Goal: Task Accomplishment & Management: Complete application form

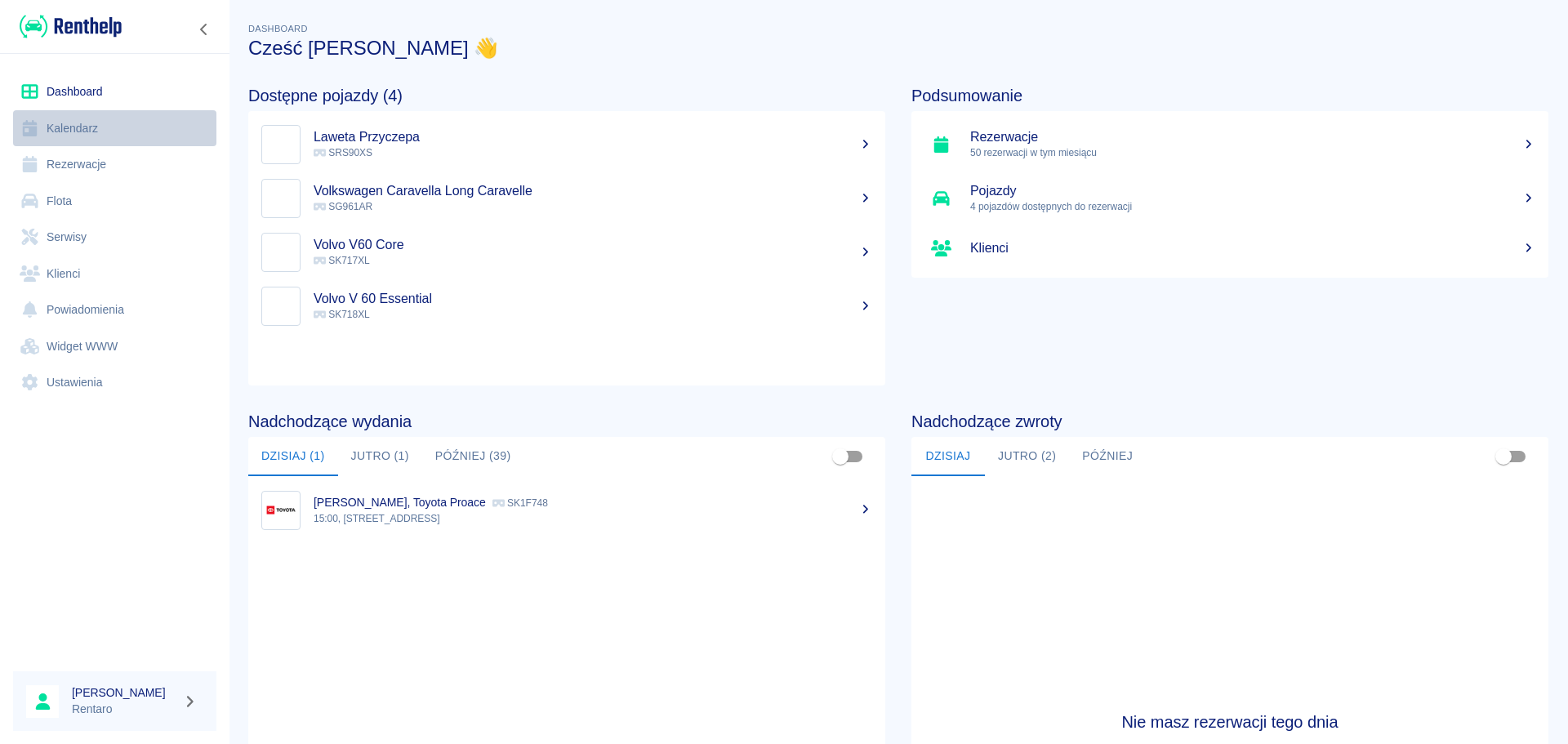
click at [118, 129] on link "Kalendarz" at bounding box center [115, 129] width 203 height 37
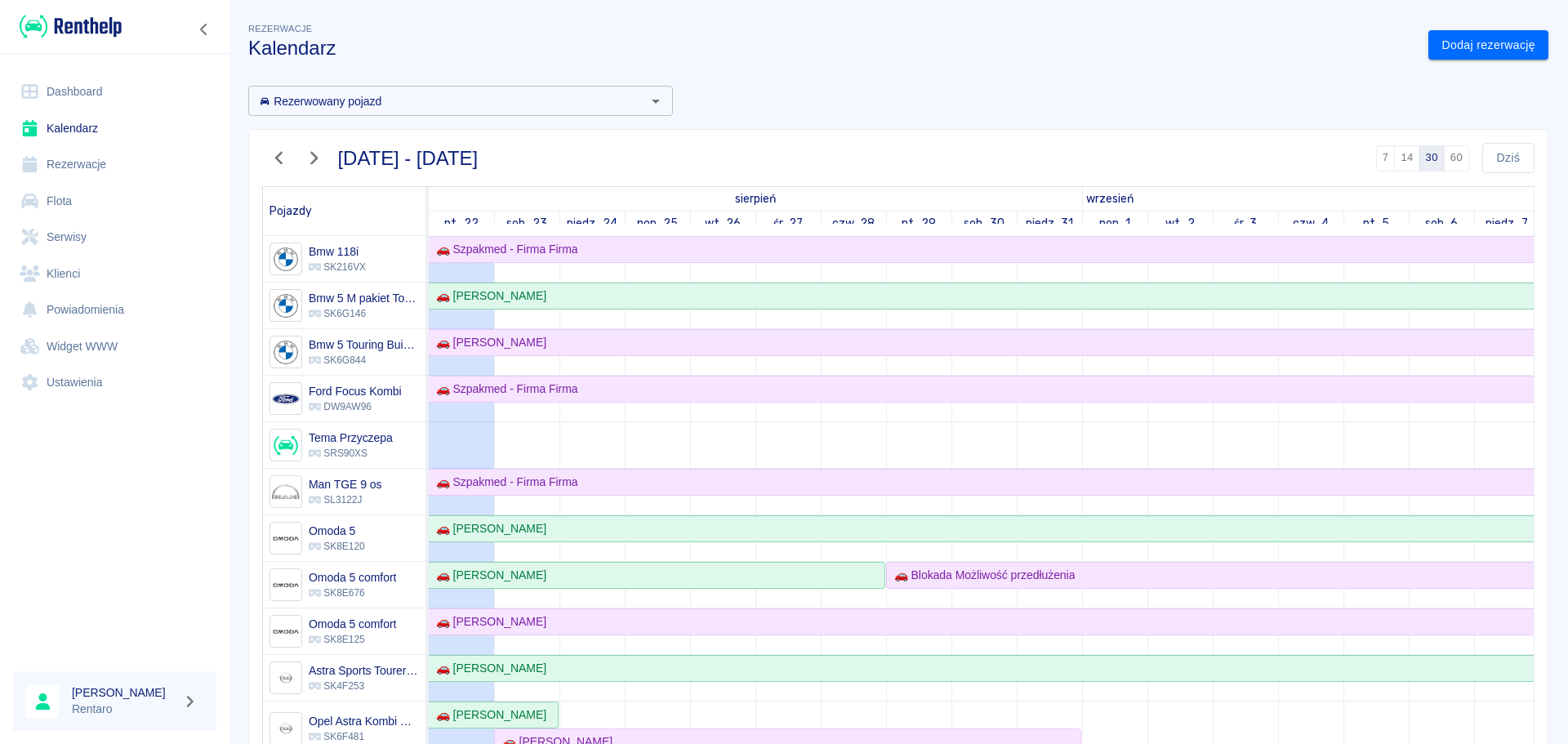
click at [1443, 75] on div "Rezerwowany pojazd Rezerwowany pojazd 22 sie 2025 - 20 wrz 2025 7 14 30 60 Dziś…" at bounding box center [891, 466] width 1313 height 787
drag, startPoint x: 1465, startPoint y: 42, endPoint x: 1437, endPoint y: 60, distance: 33.3
click at [1465, 43] on link "Dodaj rezerwację" at bounding box center [1489, 45] width 120 height 30
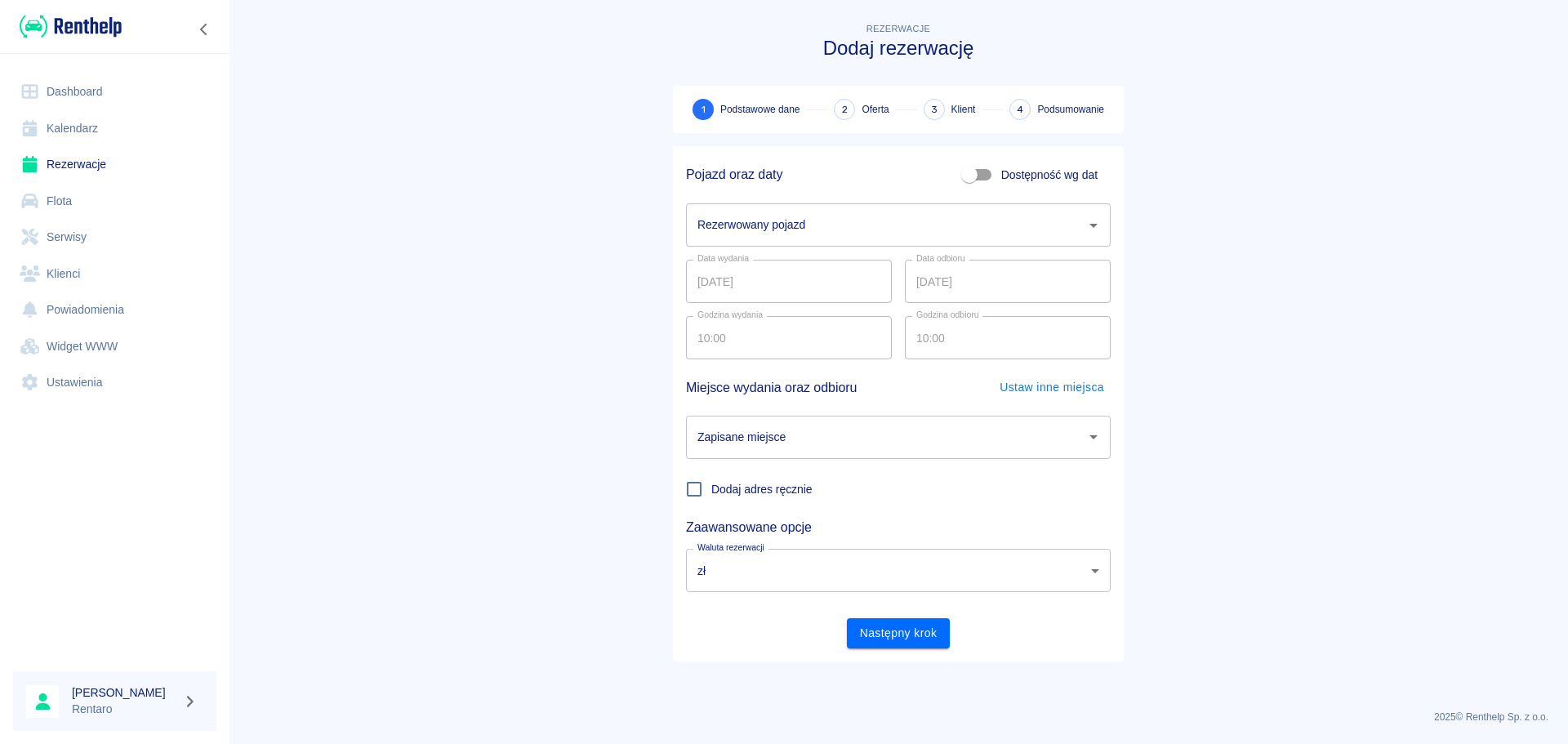
click at [906, 238] on input "Rezerwowany pojazd" at bounding box center [886, 225] width 386 height 28
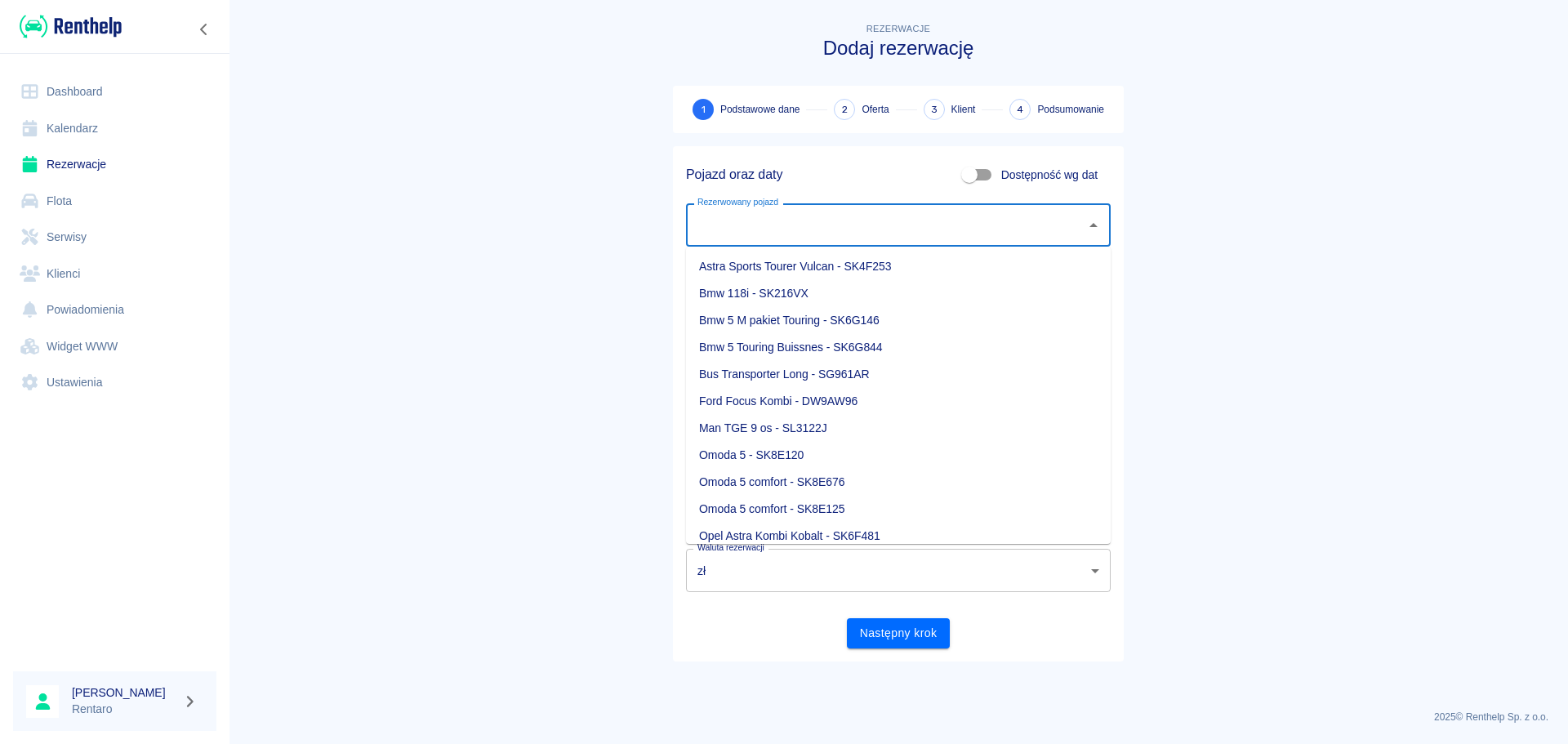
click at [1382, 299] on main "Rezerwacje Dodaj rezerwację 1 Podstawowe dane 2 Oferta 3 Klient 4 Podsumowanie …" at bounding box center [897, 358] width 1339 height 677
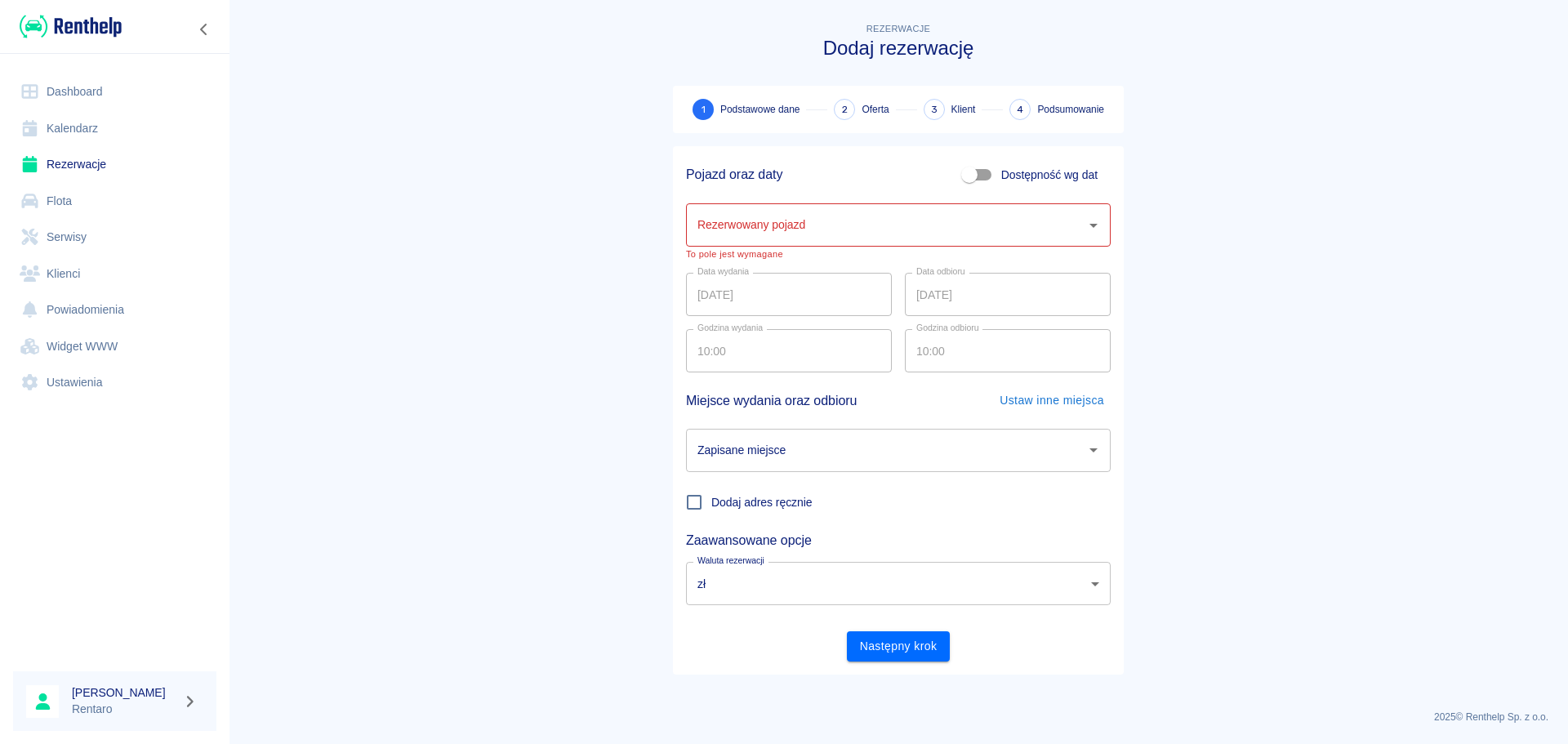
click at [978, 186] on input "Dostępność wg dat" at bounding box center [968, 174] width 93 height 31
checkbox input "true"
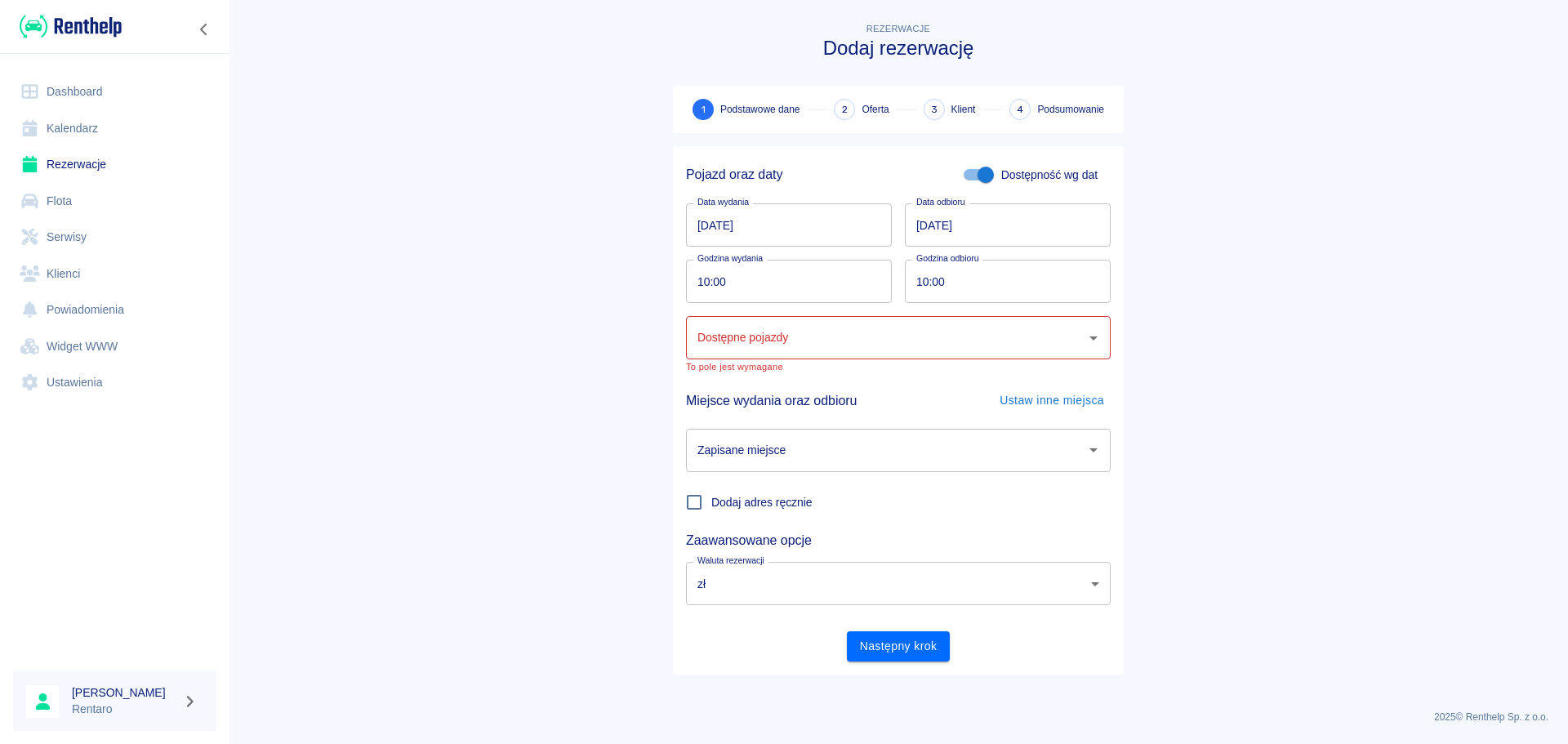
click at [707, 227] on input "22.08.2025" at bounding box center [789, 225] width 206 height 43
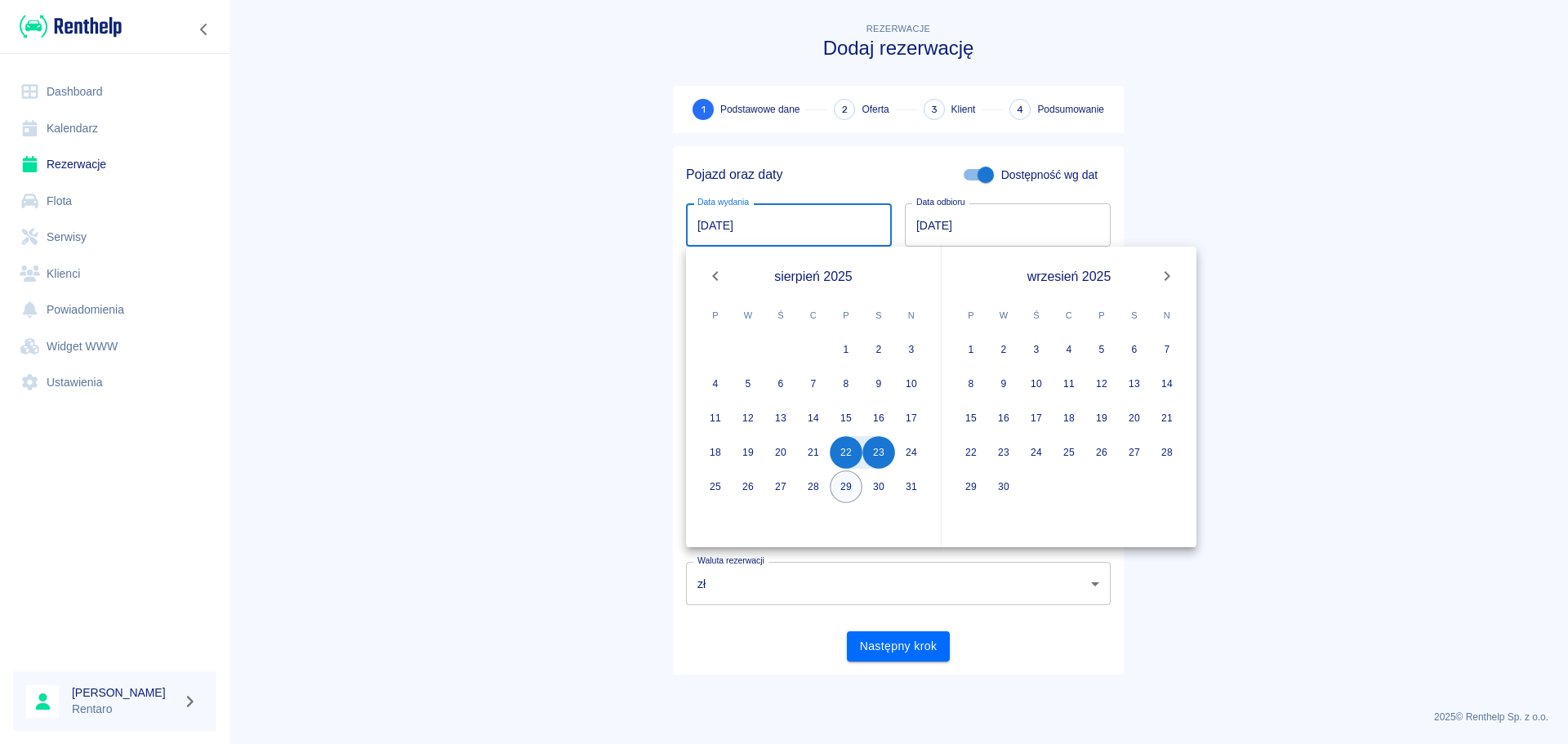
click at [843, 489] on button "29" at bounding box center [845, 486] width 33 height 33
type input "29.08.2025"
type input "DD.MM.YYYY"
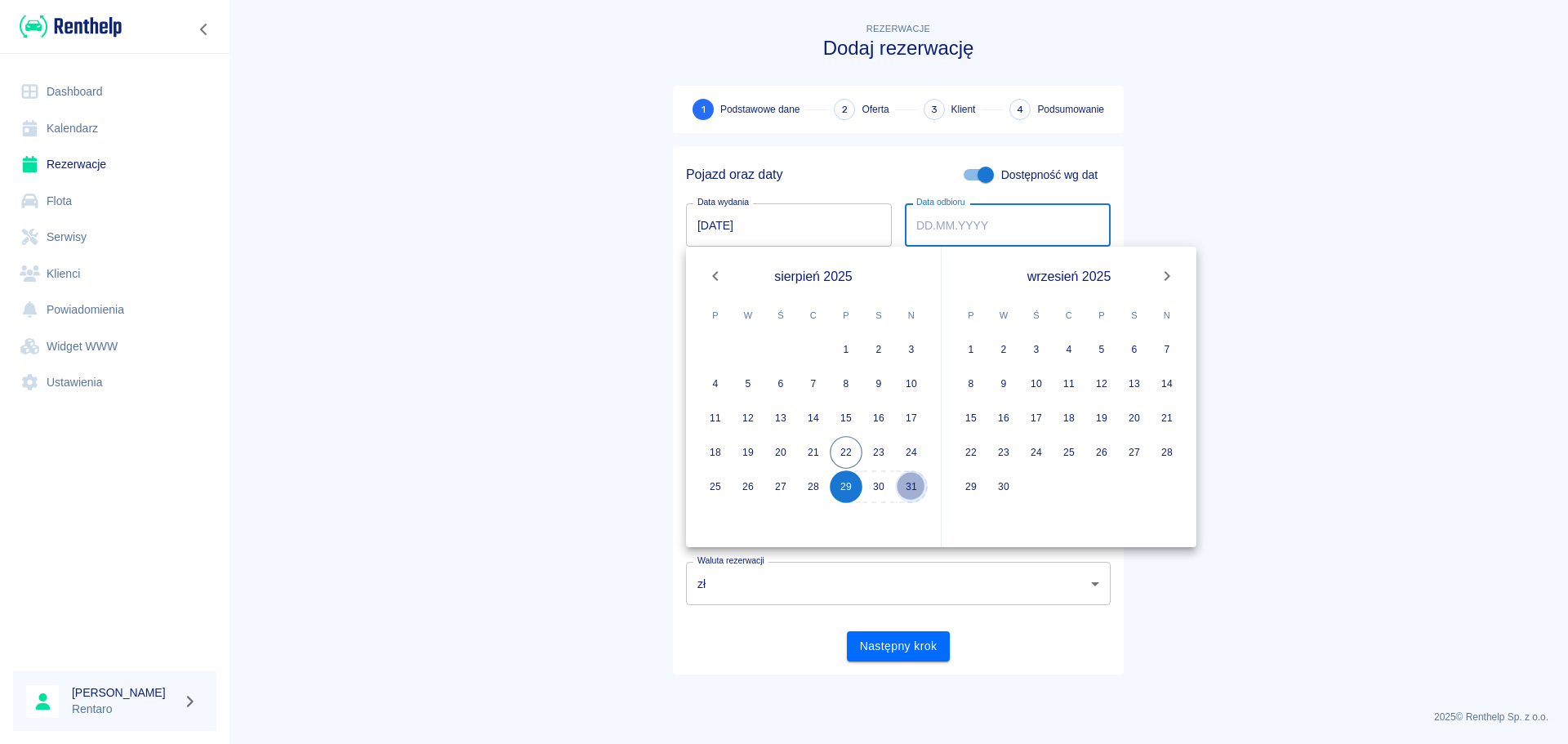
drag, startPoint x: 912, startPoint y: 491, endPoint x: 914, endPoint y: 503, distance: 12.2
click at [912, 492] on button "31" at bounding box center [911, 486] width 33 height 33
type input "31.08.2025"
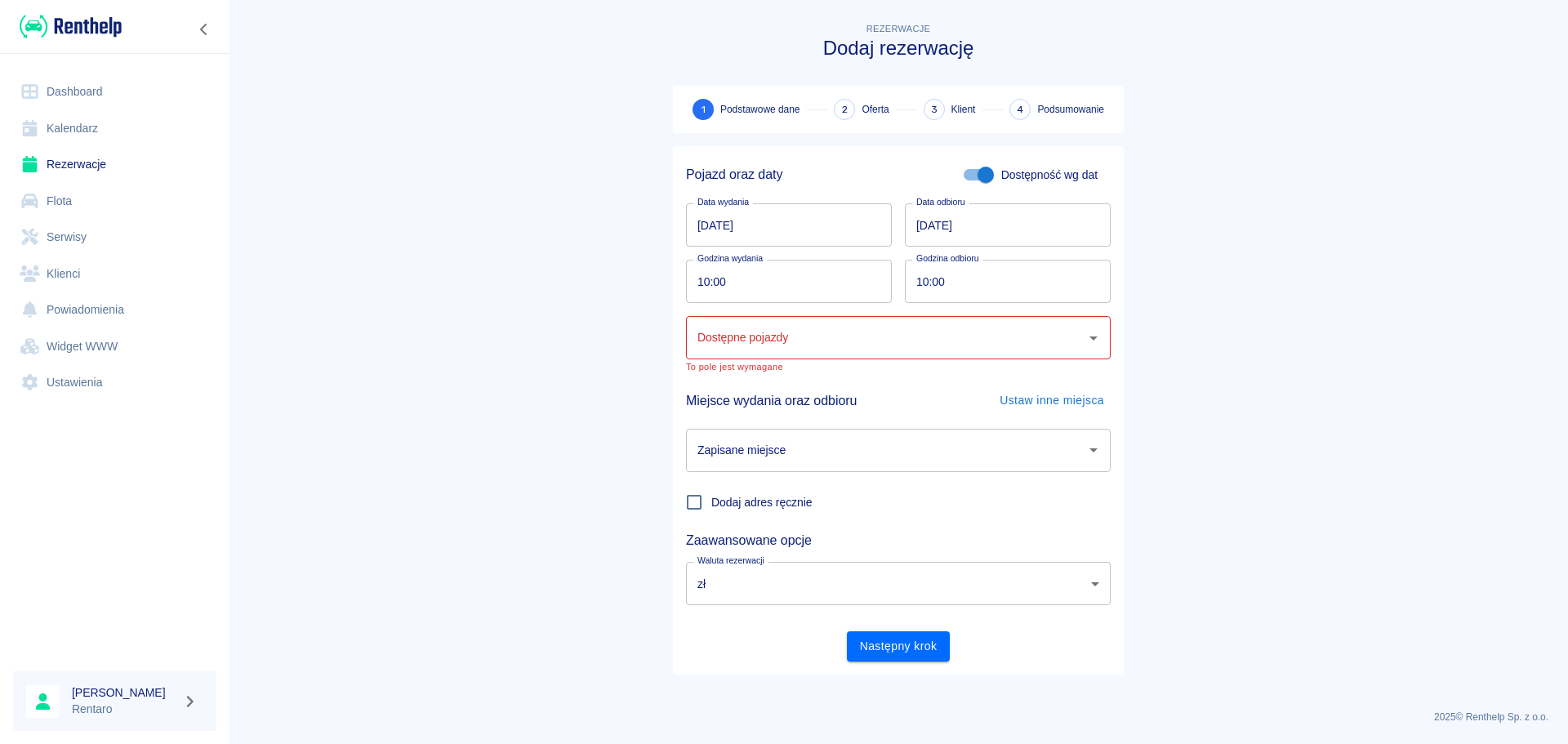
click at [825, 333] on input "Dostępne pojazdy" at bounding box center [886, 338] width 386 height 28
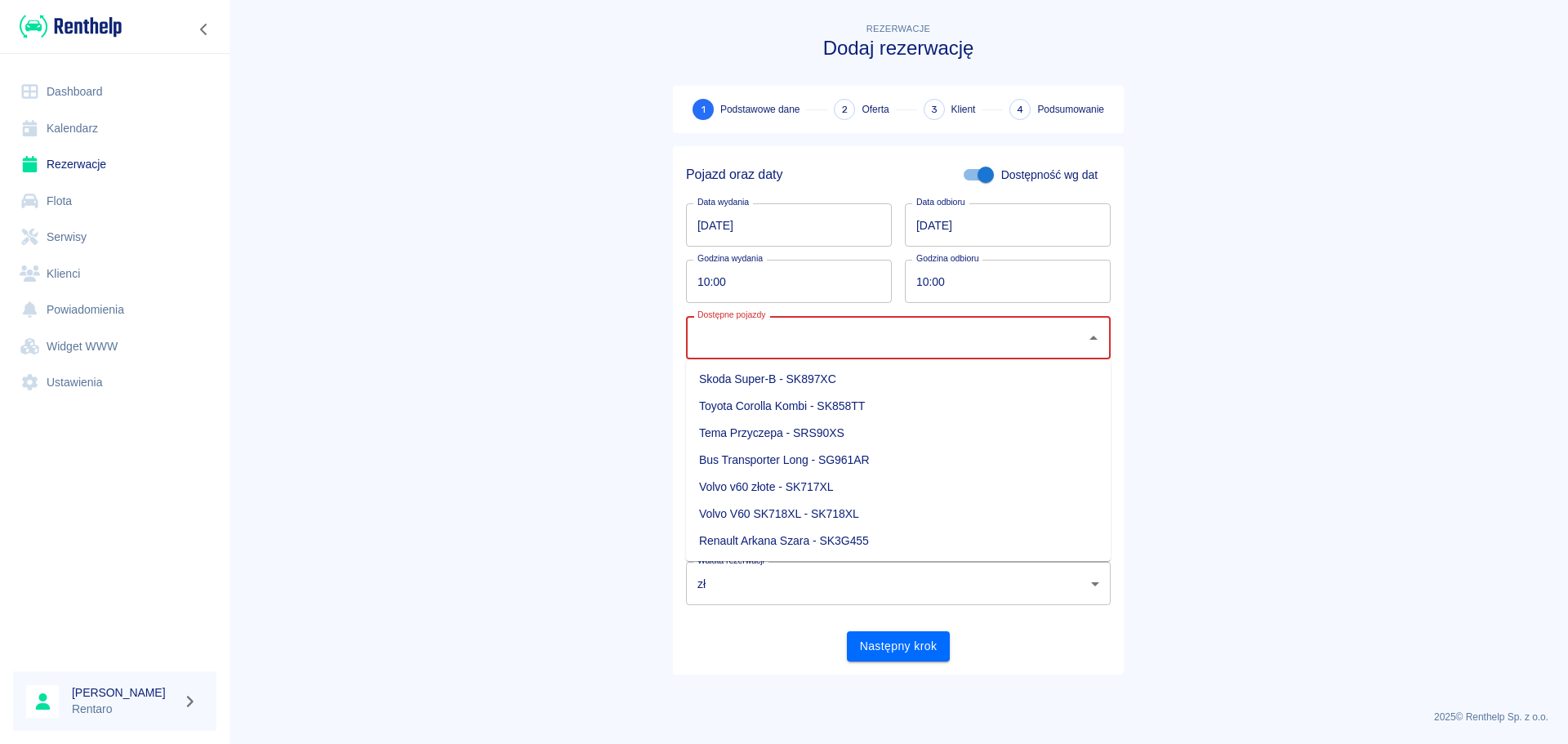
drag, startPoint x: 850, startPoint y: 528, endPoint x: 845, endPoint y: 536, distance: 9.4
click at [848, 531] on li "Renault Arkana Szara - SK3G455" at bounding box center [898, 541] width 425 height 27
type input "Renault Arkana Szara - SK3G455"
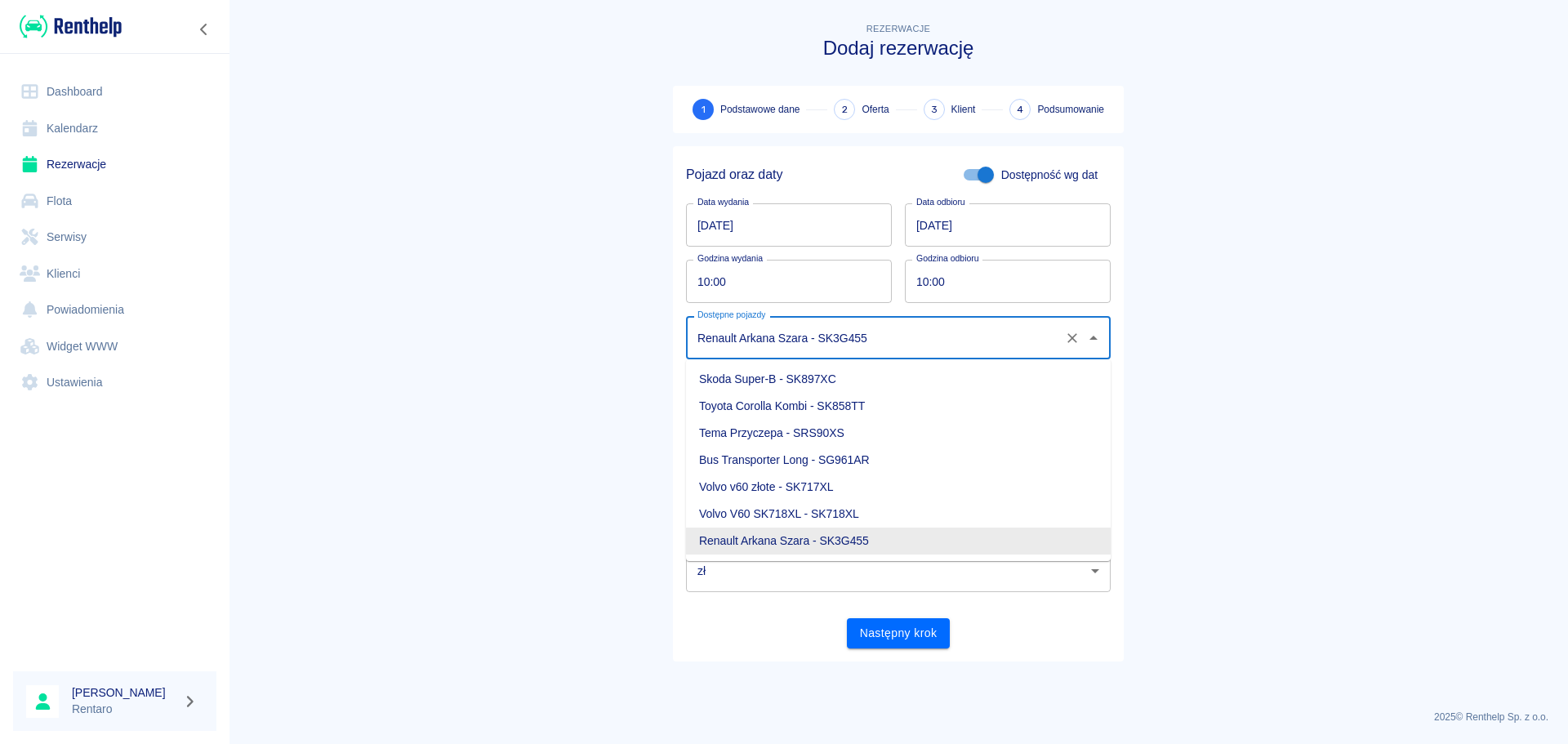
drag, startPoint x: 830, startPoint y: 343, endPoint x: 909, endPoint y: 352, distance: 79.5
click at [899, 354] on div "Renault Arkana Szara - SK3G455 Dostępne pojazdy" at bounding box center [898, 338] width 425 height 43
click at [1230, 352] on main "Rezerwacje Dodaj rezerwację 1 Podstawowe dane 2 Oferta 3 Klient 4 Podsumowanie …" at bounding box center [897, 358] width 1339 height 677
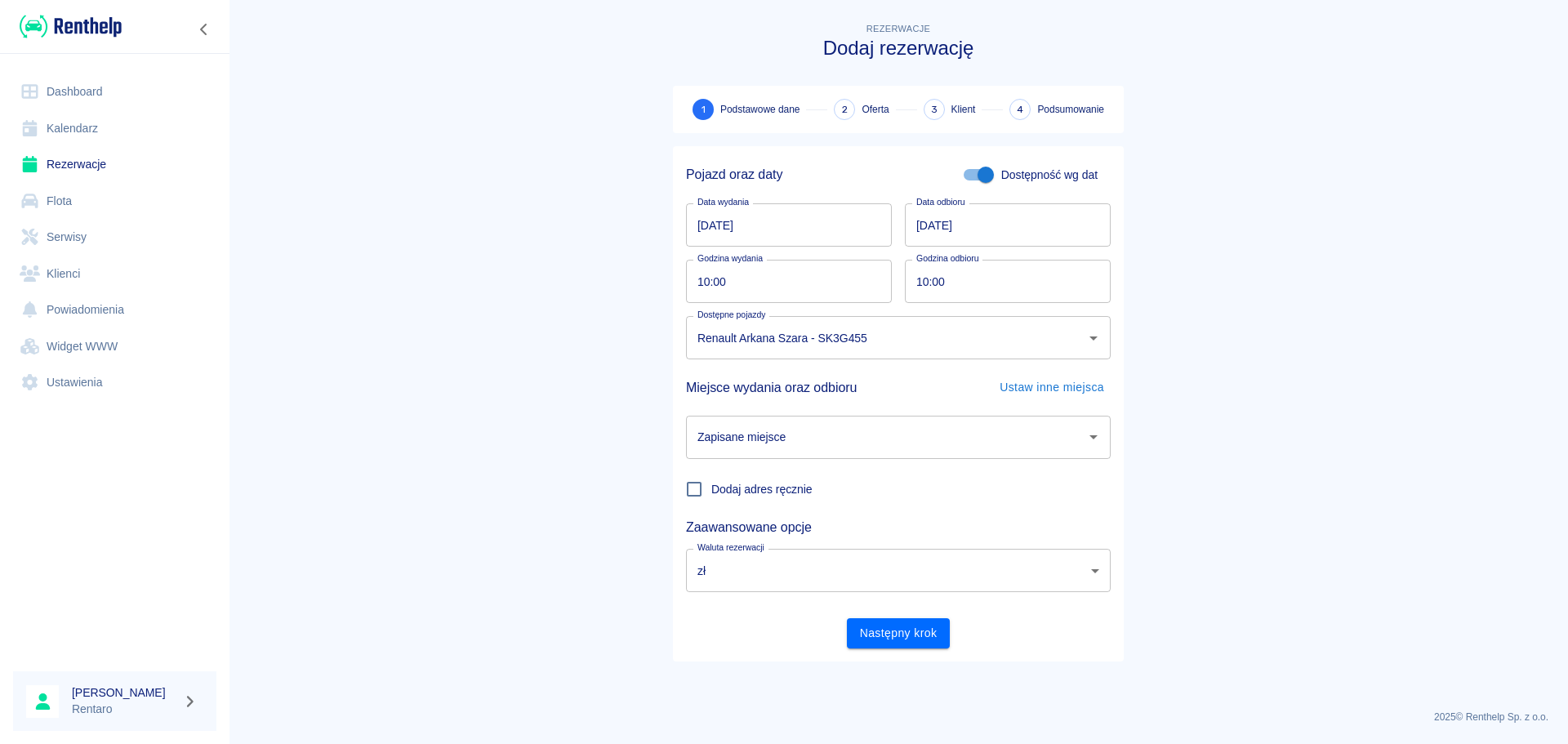
click at [891, 439] on input "Zapisane miejsce" at bounding box center [886, 437] width 386 height 28
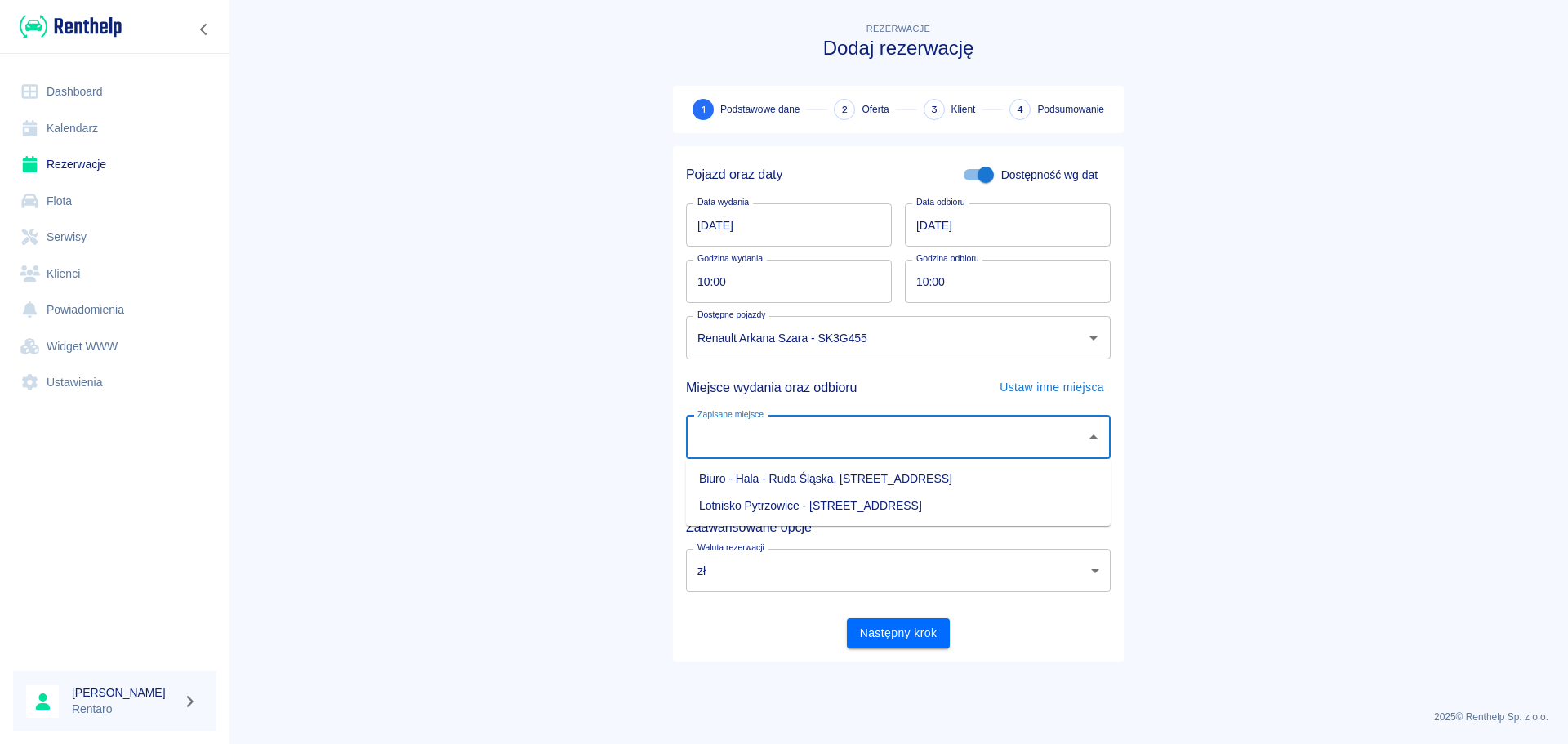
click at [885, 483] on li "Biuro - Hala - Ruda Śląska, Zabrzańska 9" at bounding box center [898, 479] width 425 height 27
type input "Biuro - Hala - Ruda Śląska, Zabrzańska 9"
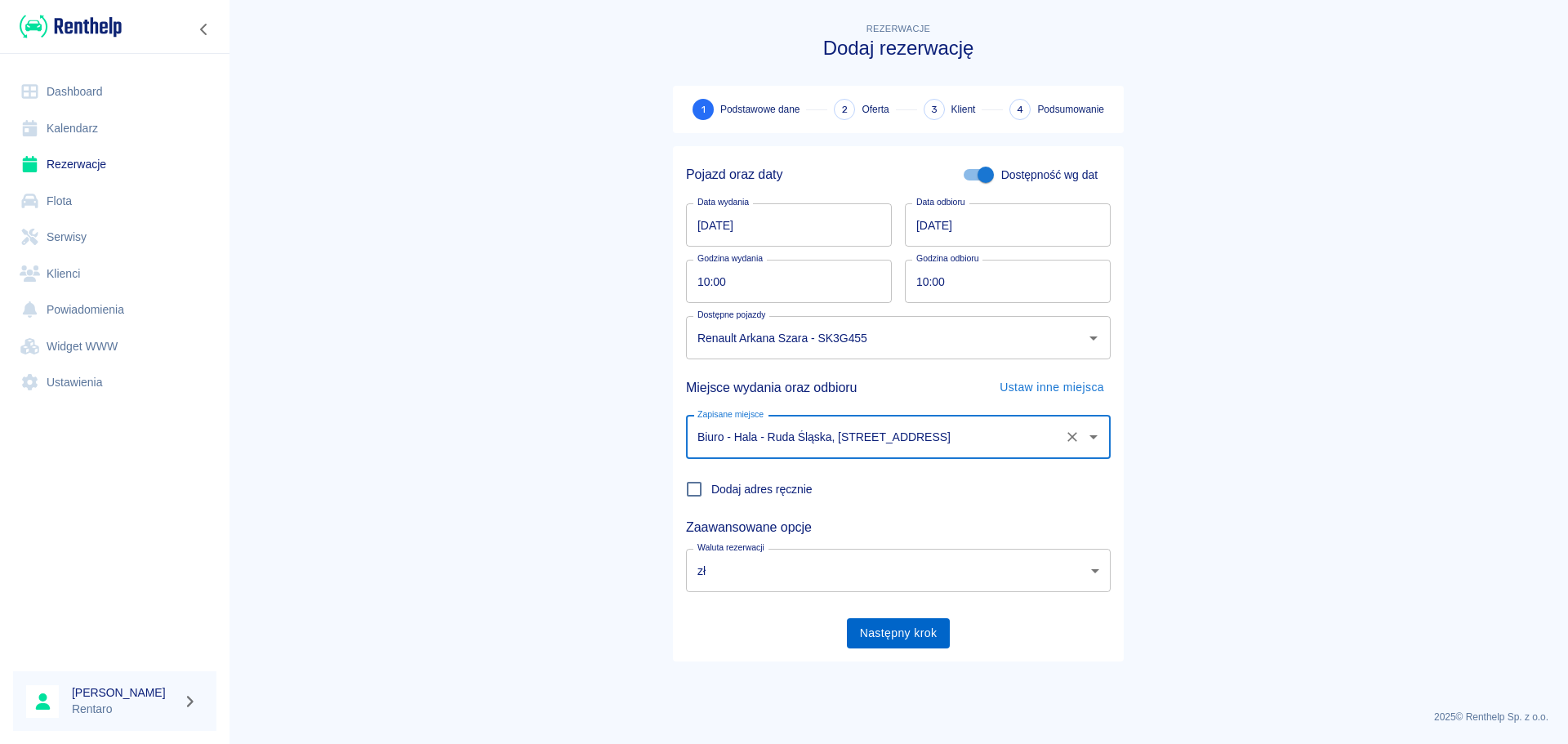
click at [893, 628] on button "Następny krok" at bounding box center [899, 633] width 104 height 30
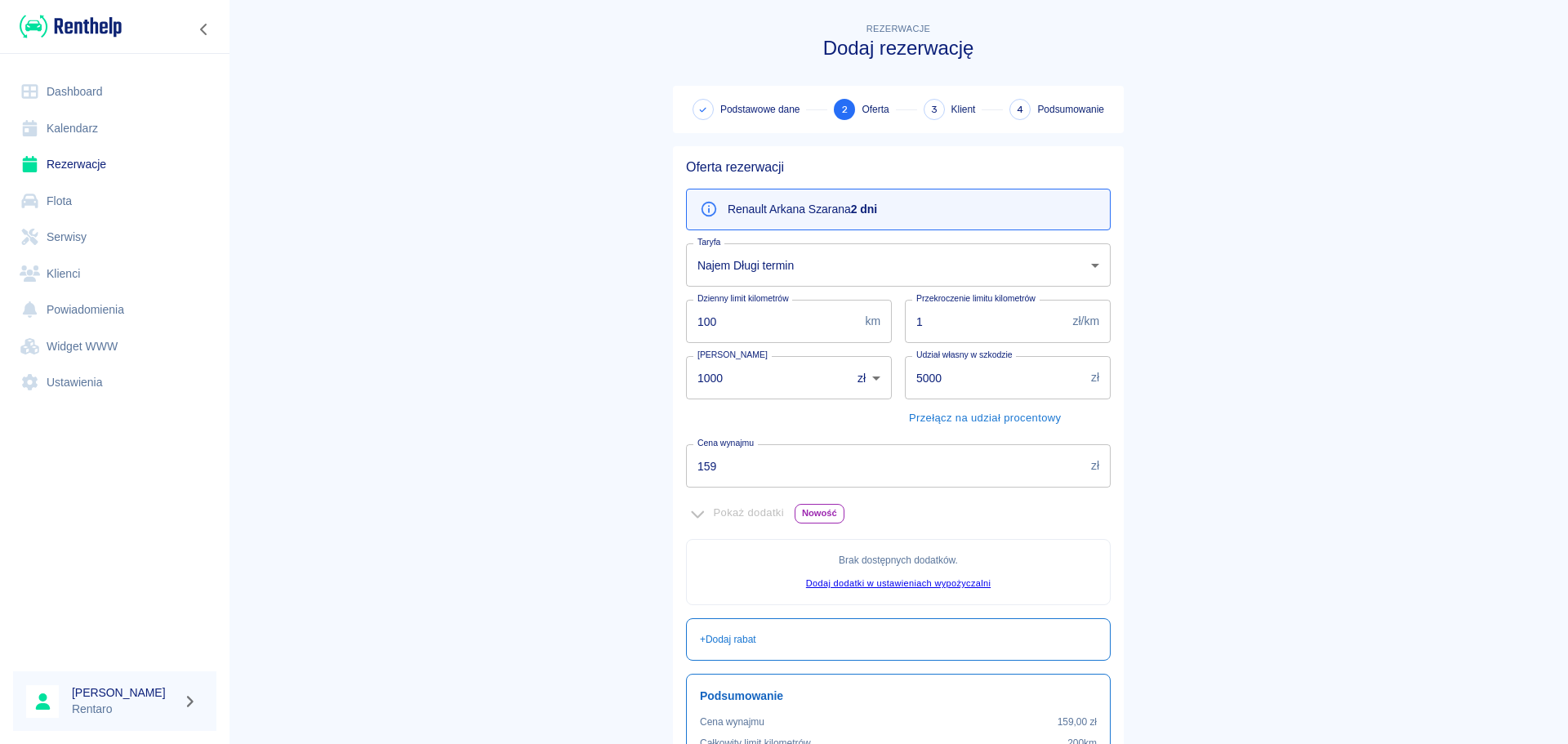
click at [764, 389] on input "1000" at bounding box center [763, 378] width 154 height 43
type input "0"
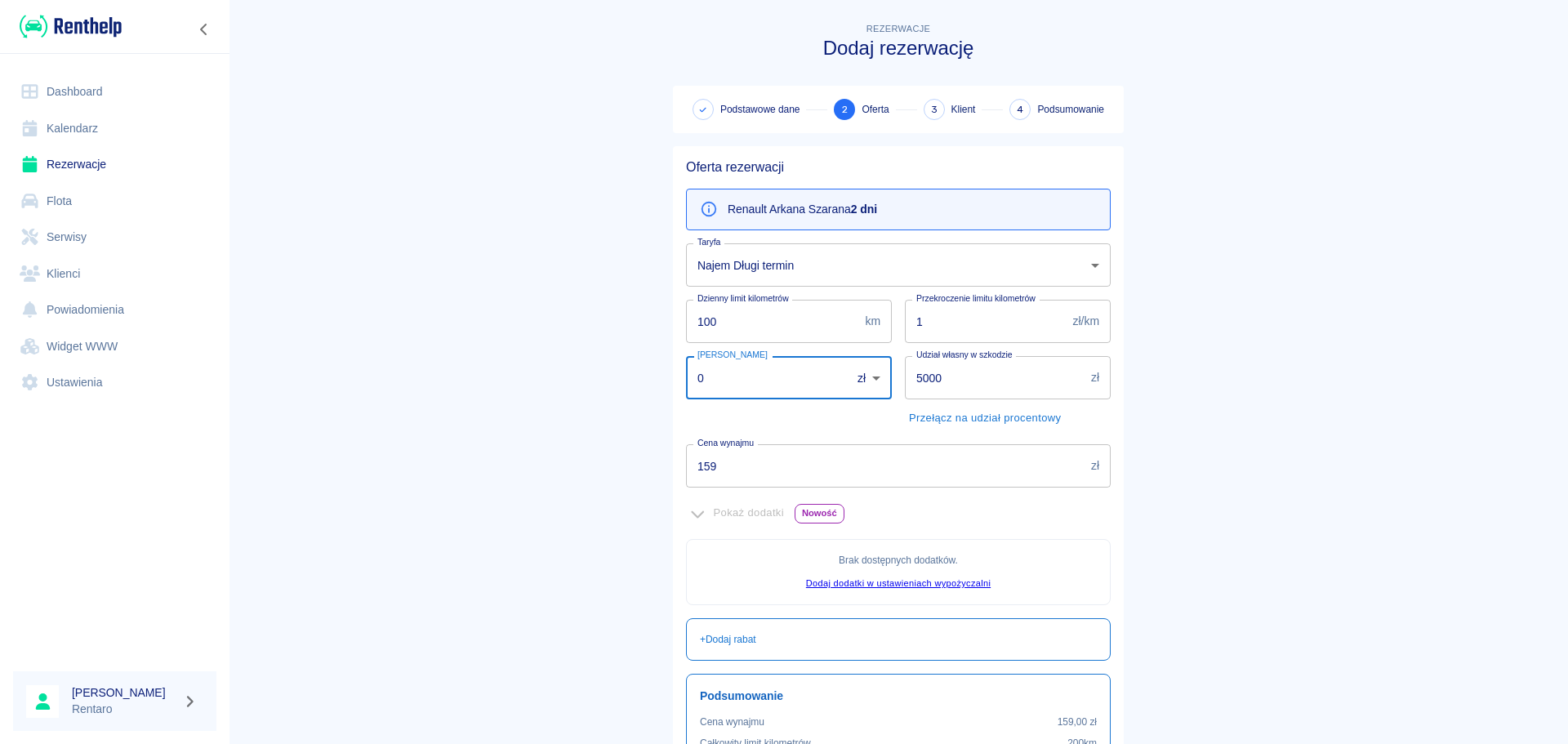
click at [808, 260] on body "Używamy plików Cookies, by zapewnić Ci najlepsze możliwe doświadczenie. Aby dow…" at bounding box center [784, 372] width 1568 height 744
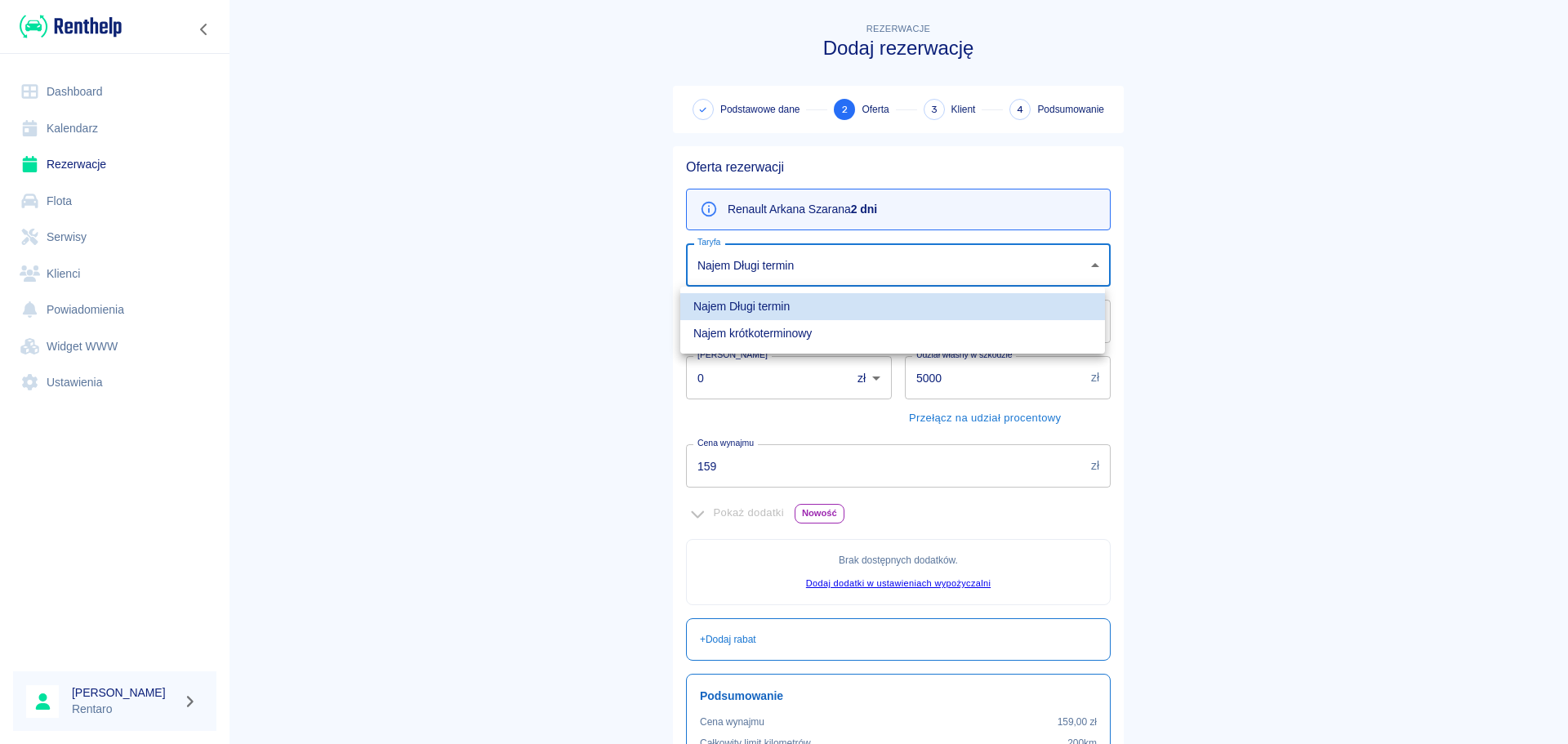
click at [786, 332] on li "Najem krótkoterminowy" at bounding box center [892, 334] width 425 height 27
type input "b630a6ef-9813-4bd7-9984-de10129eb9c2"
type input "300"
type input "1000"
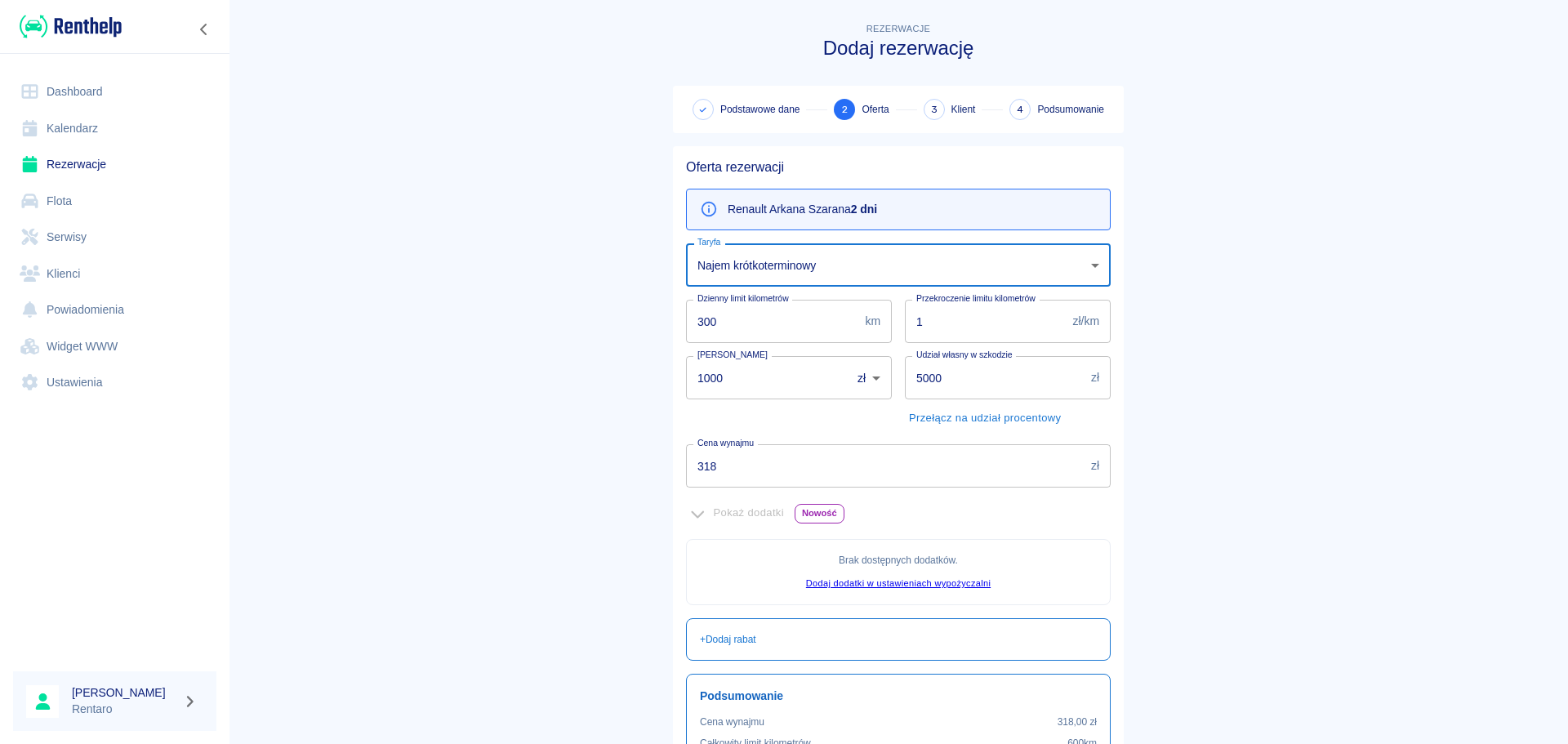
click at [1269, 340] on main "Rezerwacje Dodaj rezerwację Podstawowe dane 2 Oferta 3 Klient 4 Podsumowanie Of…" at bounding box center [897, 457] width 1339 height 876
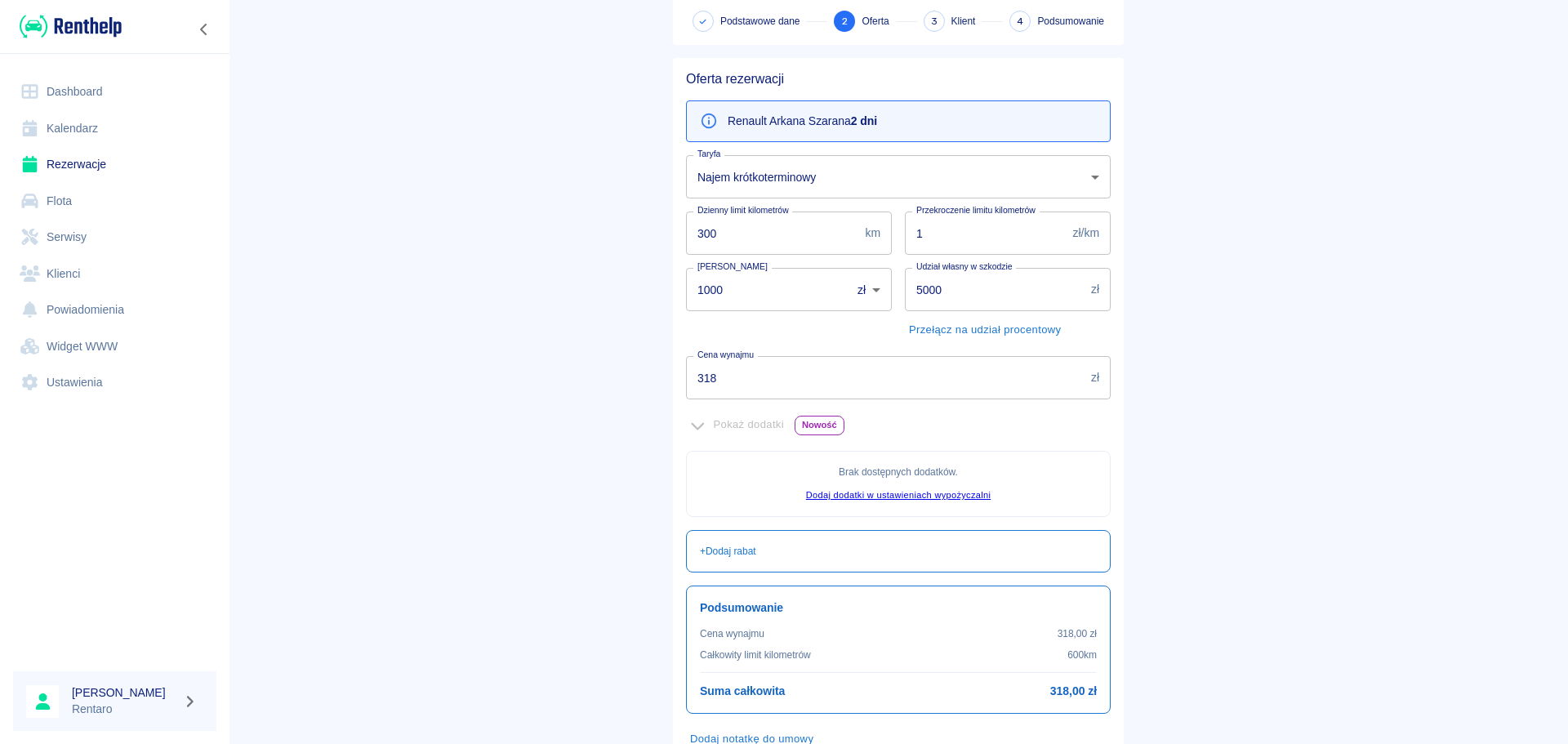
scroll to position [163, 0]
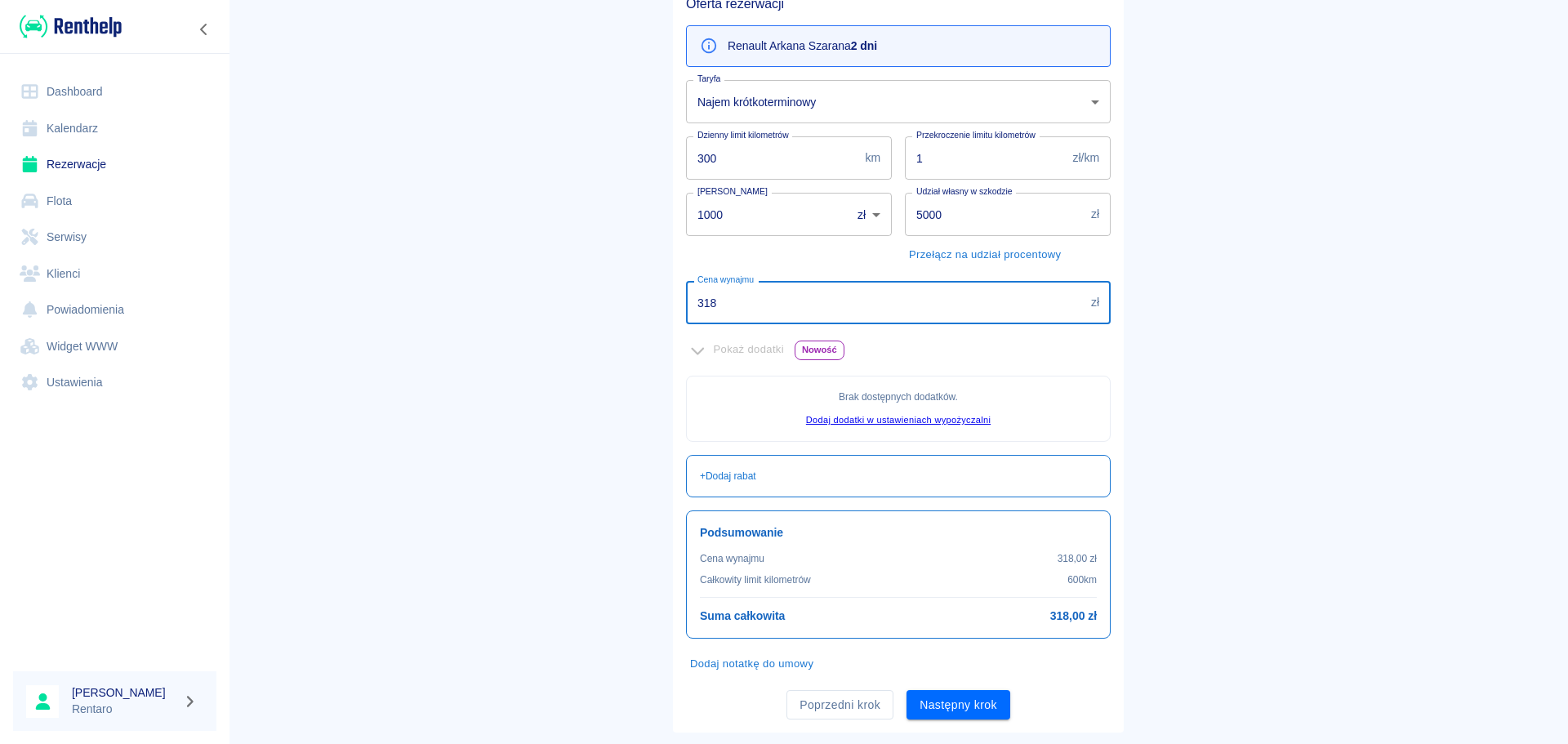
click at [775, 306] on input "318" at bounding box center [885, 303] width 399 height 43
click at [776, 306] on input "318" at bounding box center [885, 303] width 399 height 43
click at [774, 308] on input "318" at bounding box center [885, 303] width 399 height 43
click at [775, 309] on input "318" at bounding box center [885, 303] width 399 height 43
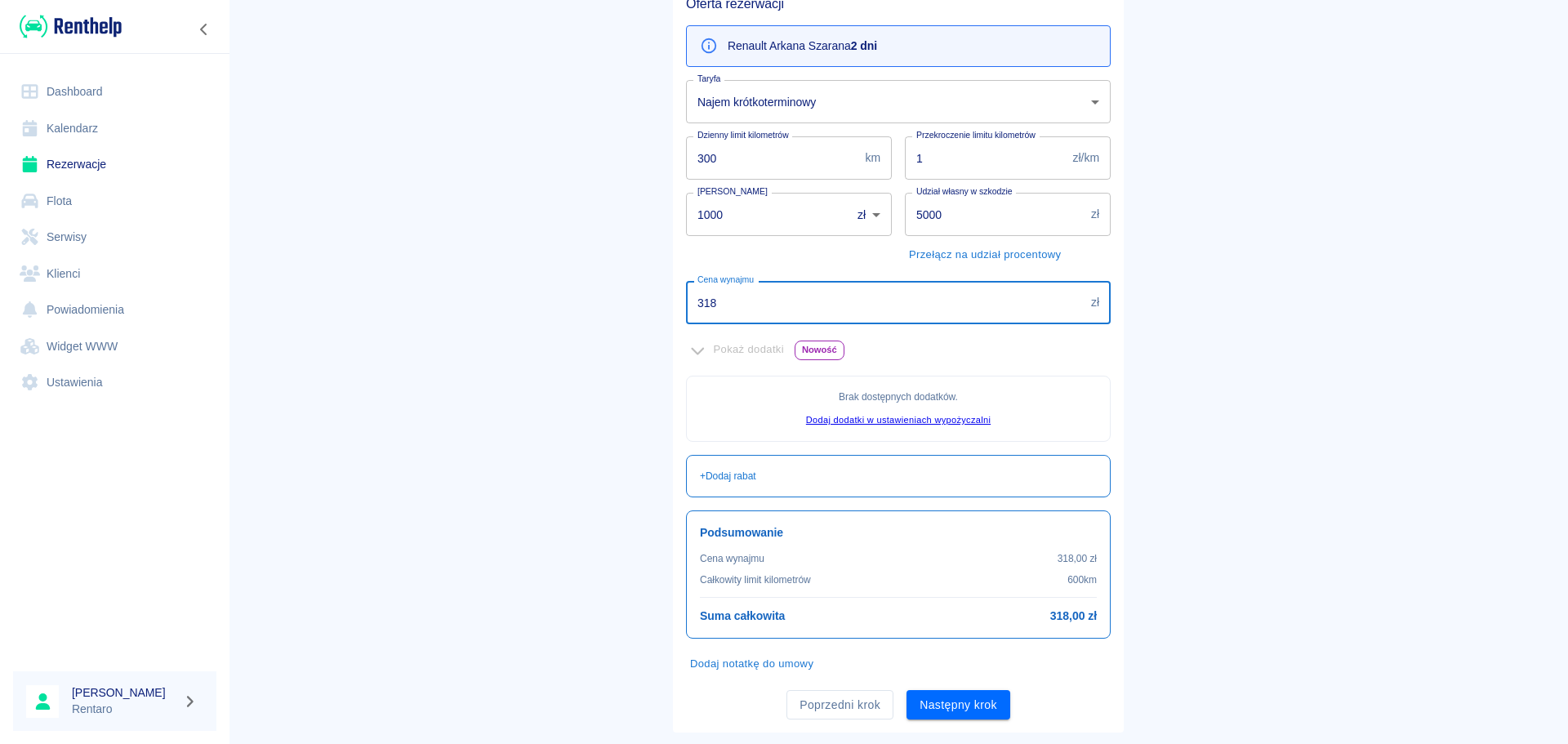
click at [776, 309] on input "318" at bounding box center [885, 303] width 399 height 43
type input "300"
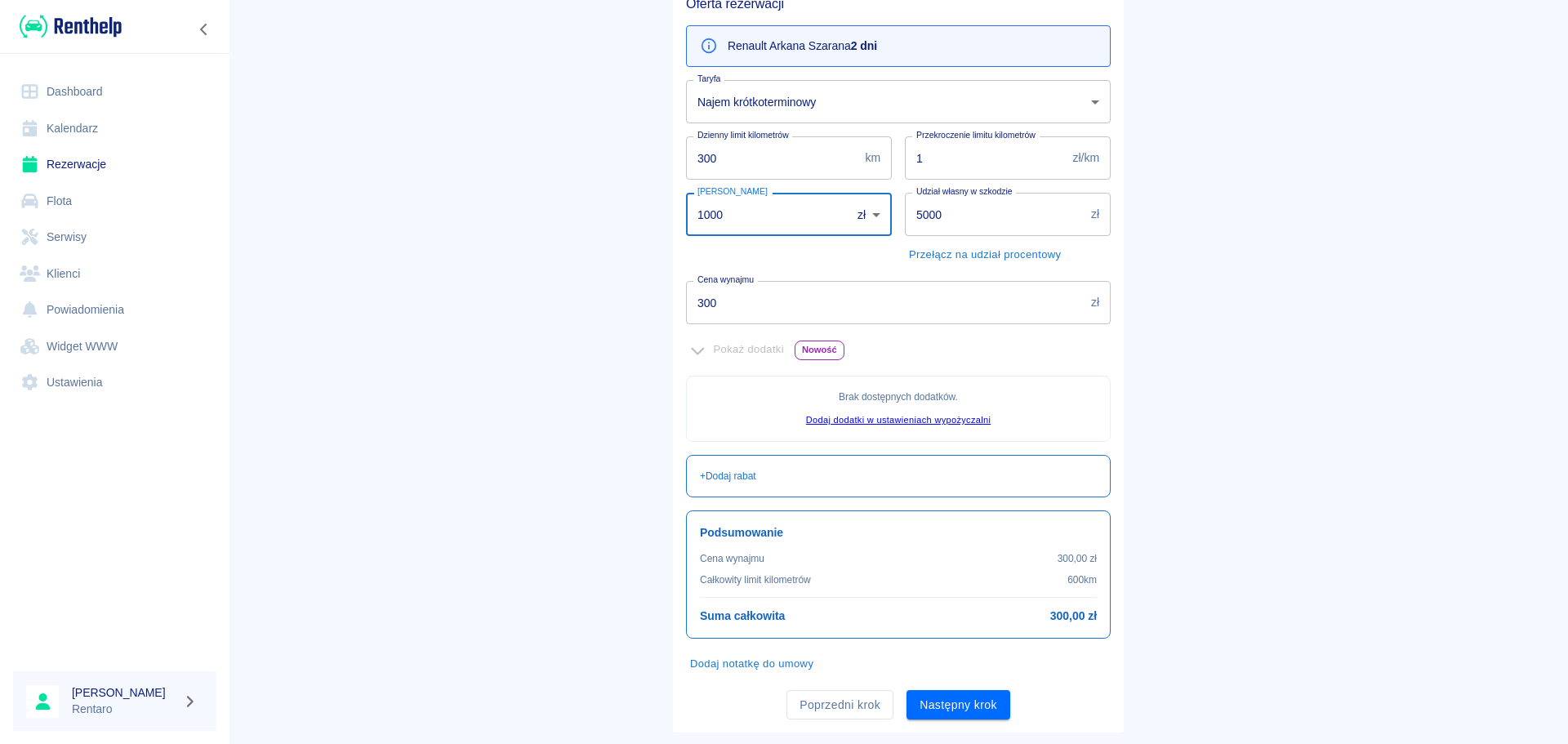
click at [743, 230] on input "1000" at bounding box center [763, 214] width 154 height 43
click at [743, 230] on input "1000" at bounding box center [763, 214] width 154 height 43
click at [742, 231] on input "1000" at bounding box center [763, 214] width 154 height 43
drag, startPoint x: 740, startPoint y: 231, endPoint x: 692, endPoint y: 221, distance: 49.0
click at [739, 231] on input "1000" at bounding box center [763, 214] width 154 height 43
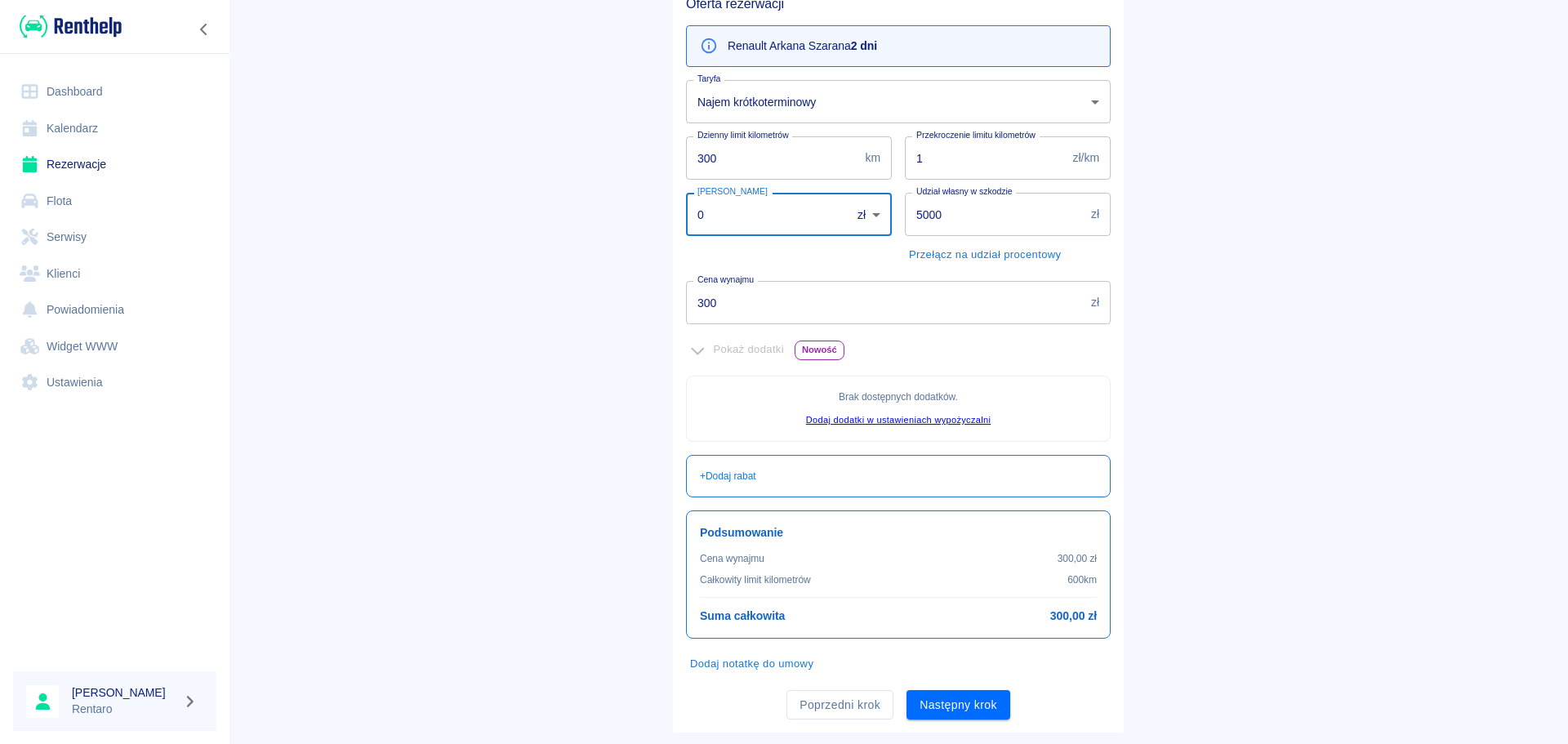
drag, startPoint x: 847, startPoint y: 237, endPoint x: 896, endPoint y: 269, distance: 58.5
click at [877, 243] on div "Kaucja 0 zł PLN ​ Kaucja" at bounding box center [783, 223] width 219 height 88
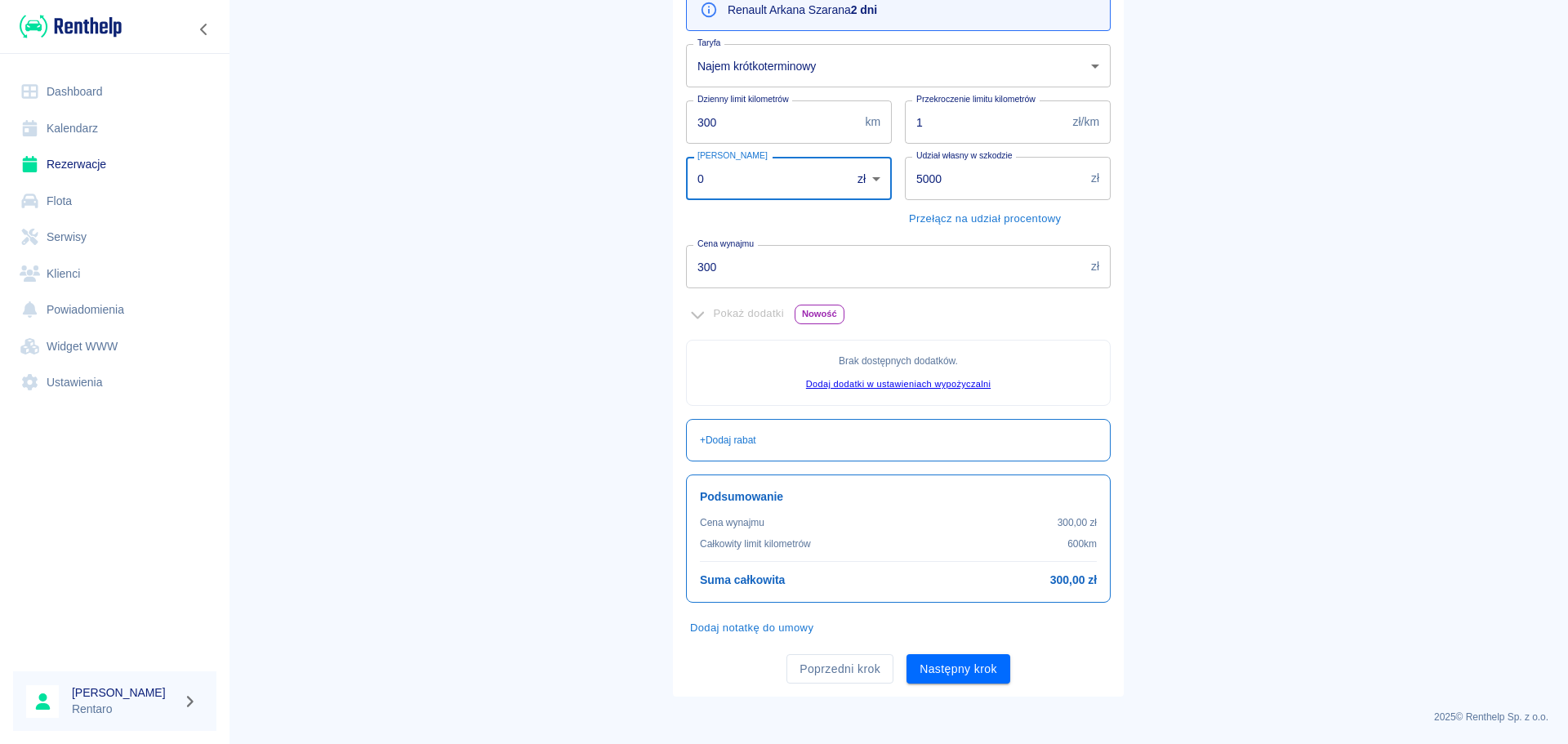
type input "0"
drag, startPoint x: 934, startPoint y: 199, endPoint x: 934, endPoint y: 190, distance: 9.0
click at [934, 193] on input "5000" at bounding box center [994, 178] width 180 height 43
click at [932, 181] on input "5000" at bounding box center [994, 178] width 180 height 43
click at [931, 181] on input "5000" at bounding box center [994, 178] width 180 height 43
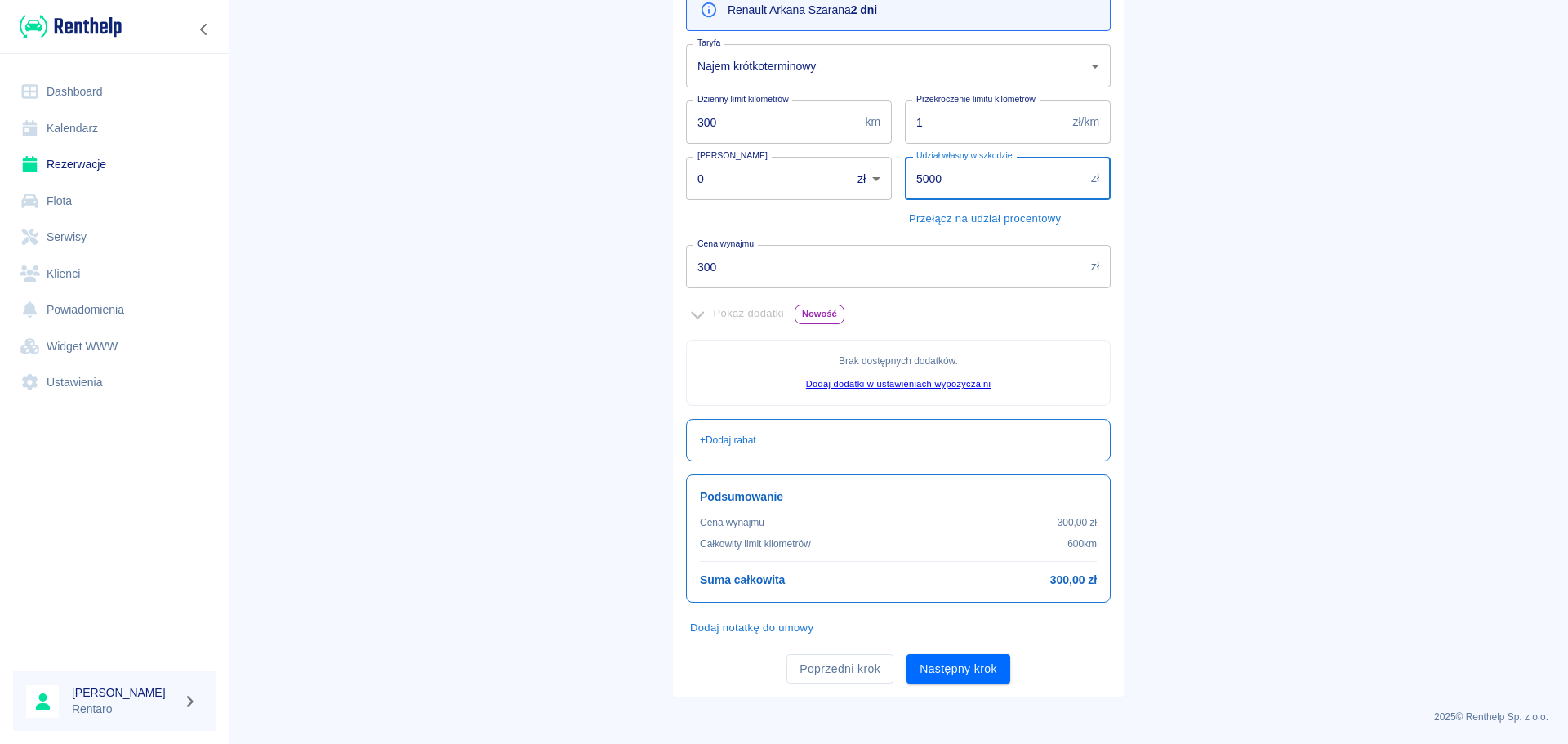
click at [931, 182] on input "5000" at bounding box center [994, 178] width 180 height 43
click at [930, 184] on input "5000" at bounding box center [994, 178] width 180 height 43
click at [930, 183] on input "5000" at bounding box center [994, 178] width 180 height 43
type input "1000"
click at [945, 687] on div "Oferta rezerwacji Renault Arkana Szara na 2 dni Taryfa Najem krótkoterminowy b6…" at bounding box center [898, 322] width 451 height 749
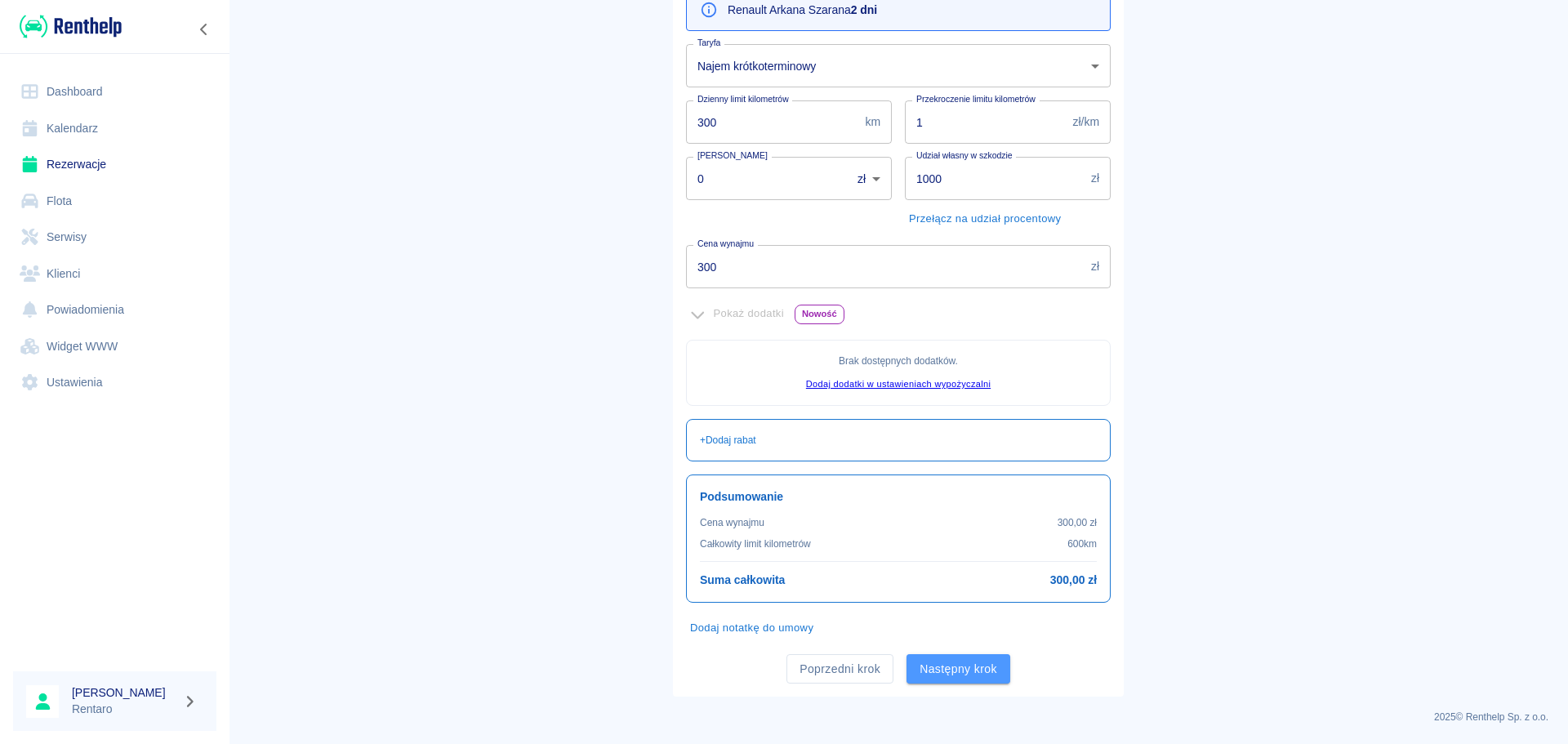
click at [953, 677] on button "Następny krok" at bounding box center [958, 669] width 104 height 30
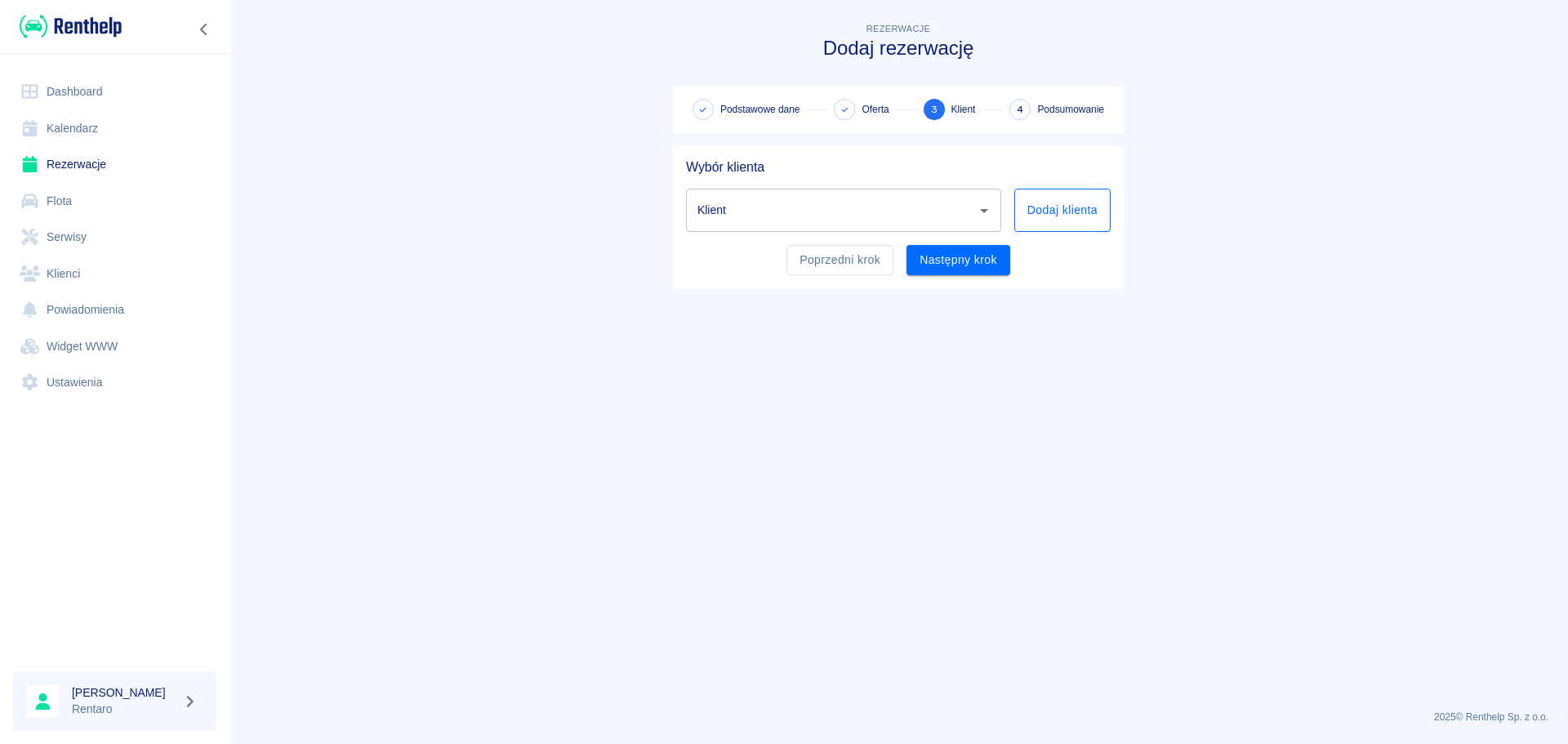
click at [1083, 212] on button "Dodaj klienta" at bounding box center [1062, 211] width 96 height 43
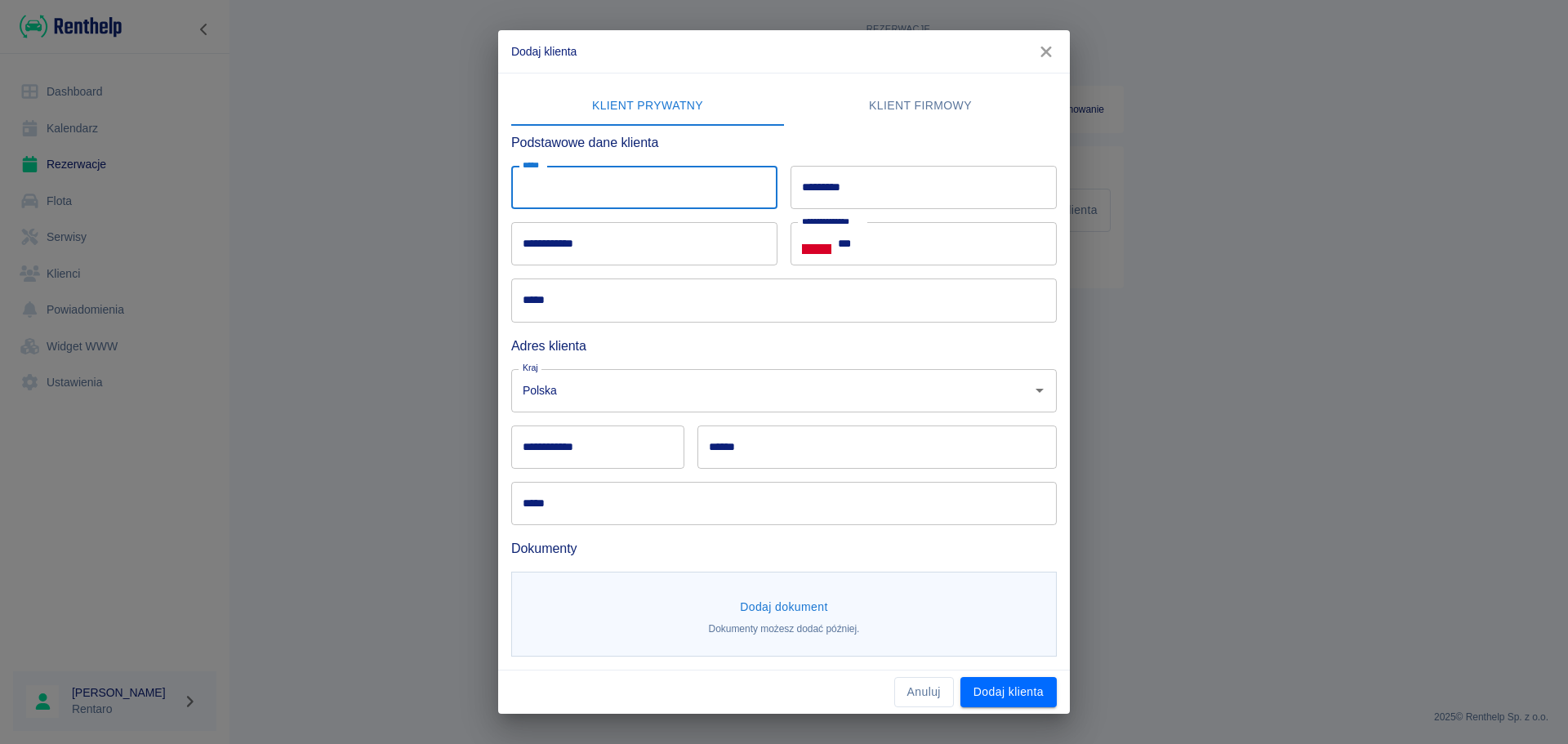
click at [624, 191] on input "*****" at bounding box center [644, 187] width 266 height 43
type input "*******"
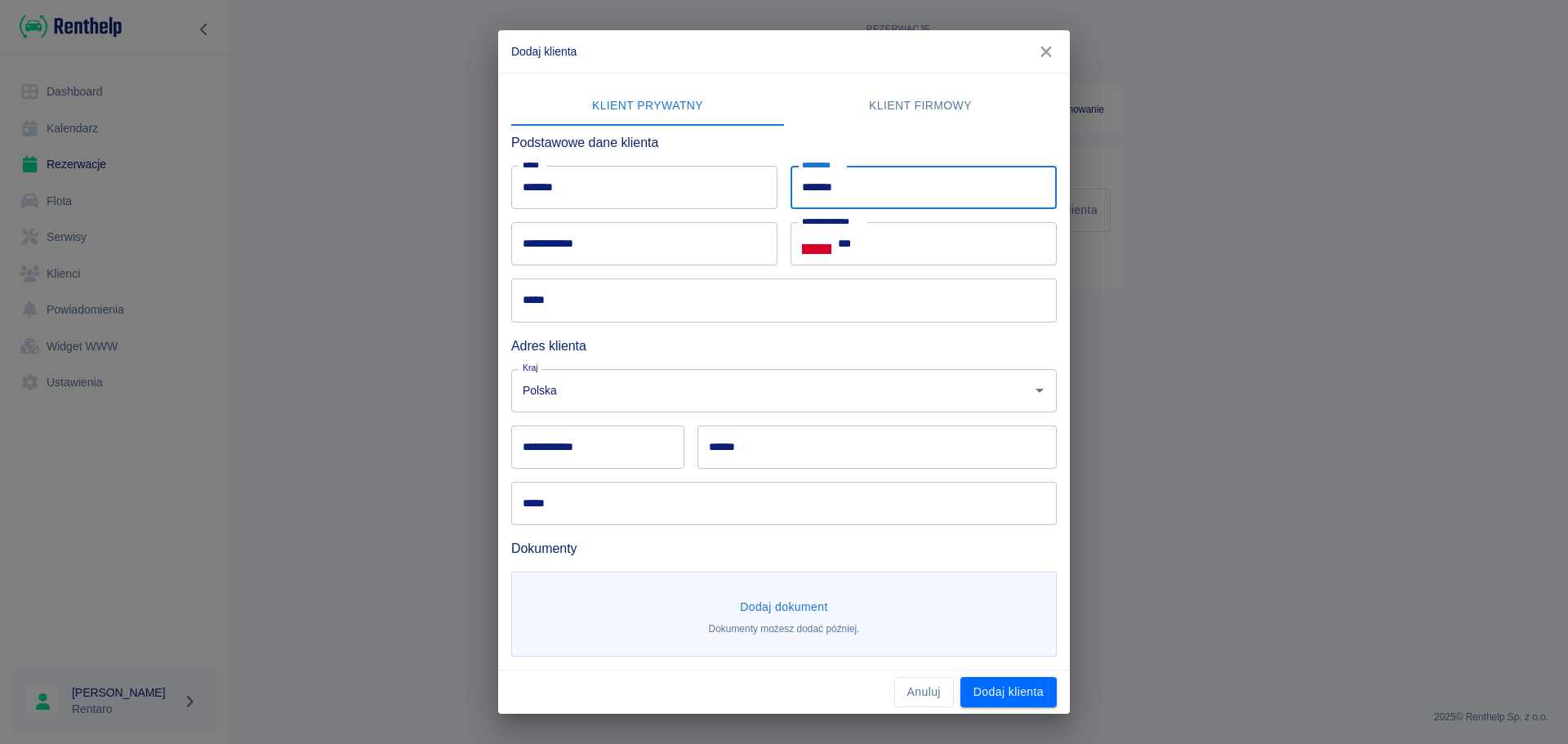
type input "******"
click at [922, 251] on input "***" at bounding box center [947, 244] width 219 height 43
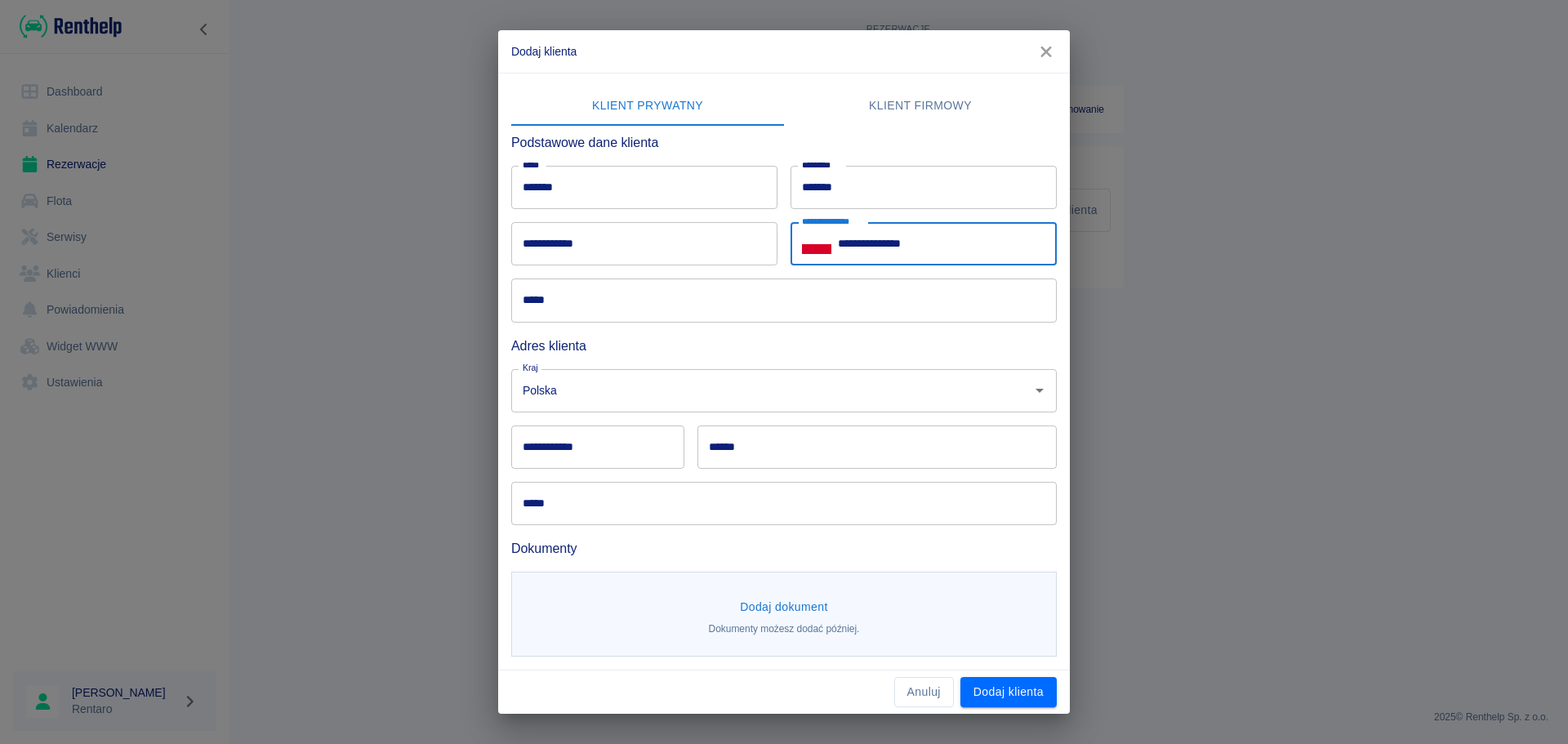
type input "**********"
click at [644, 264] on input "**********" at bounding box center [644, 244] width 266 height 43
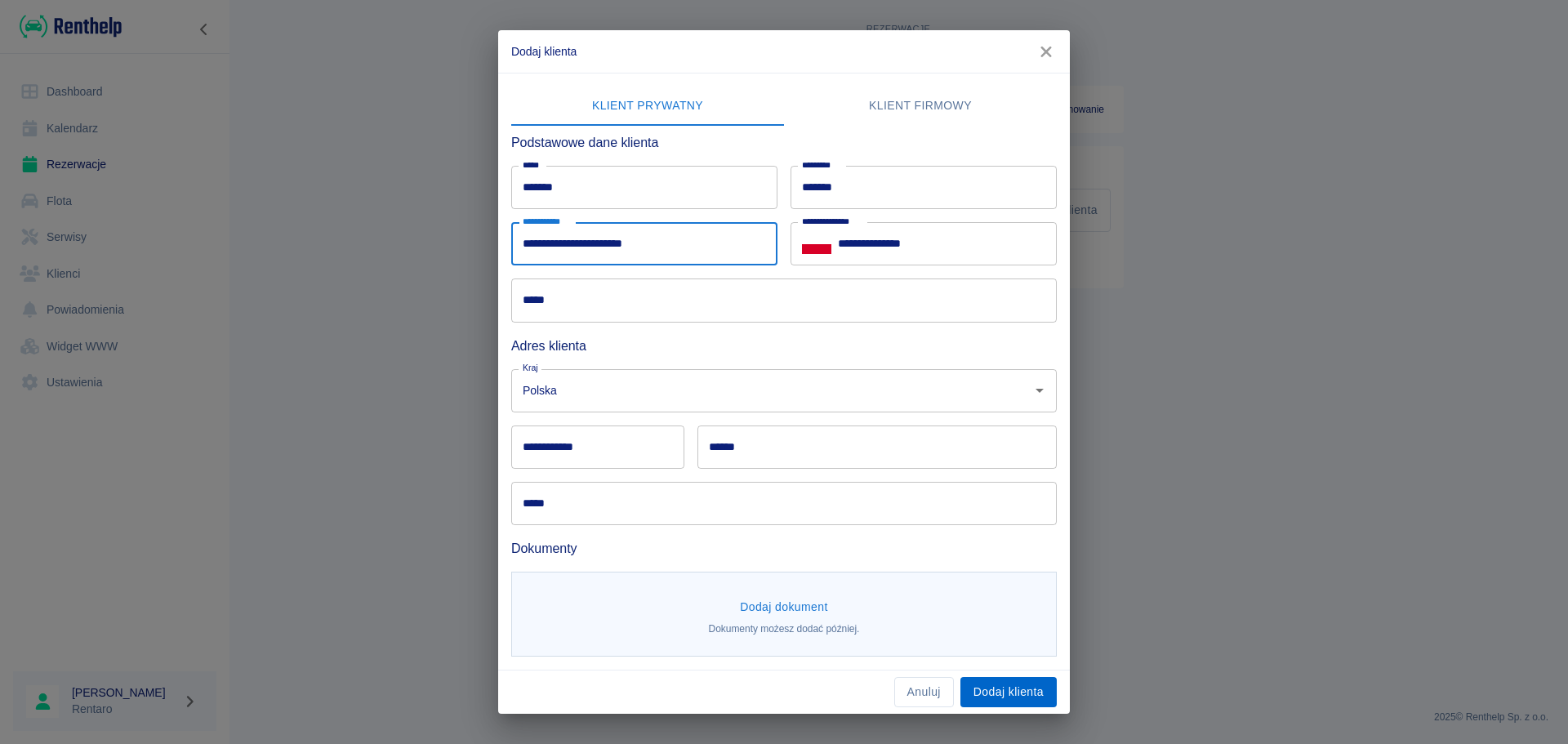
type input "**********"
click at [1008, 690] on button "Dodaj klienta" at bounding box center [1008, 692] width 96 height 30
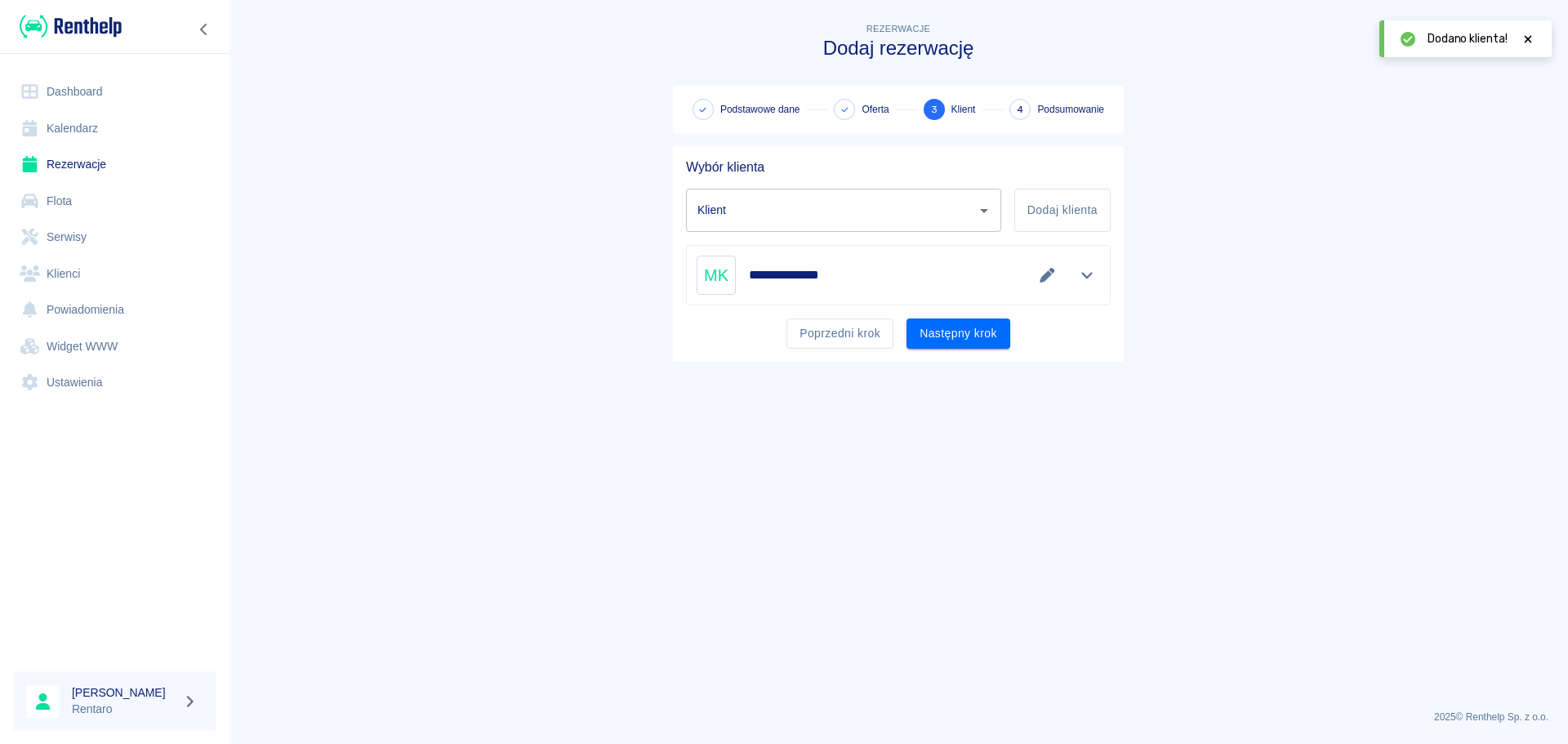
type input "Mateusz Kopala (+48531122291)"
click at [962, 313] on div "Poprzedni krok Następny krok" at bounding box center [891, 327] width 437 height 43
click at [976, 323] on button "Następny krok" at bounding box center [958, 334] width 104 height 30
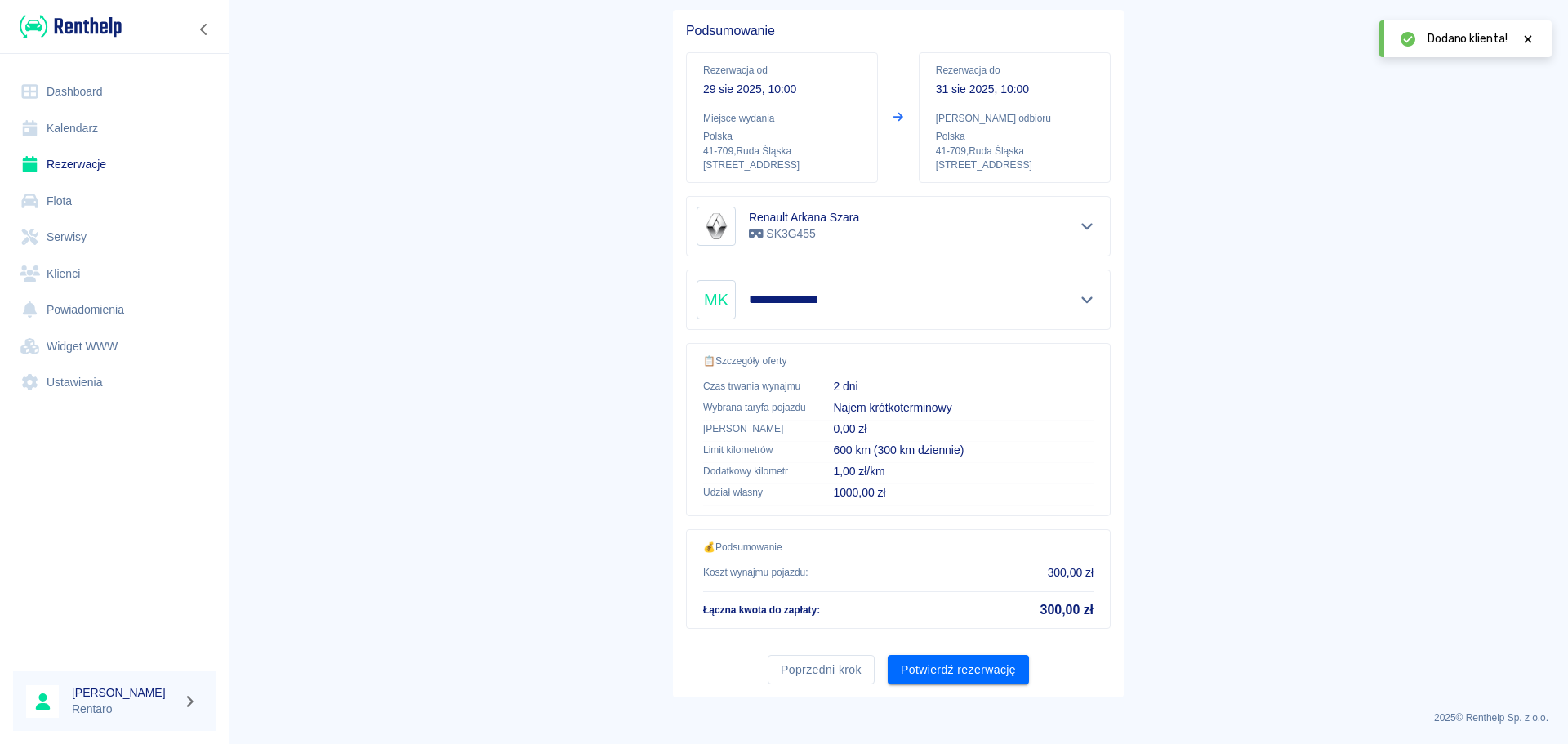
scroll to position [137, 0]
click at [959, 670] on button "Potwierdź rezerwację" at bounding box center [958, 669] width 141 height 30
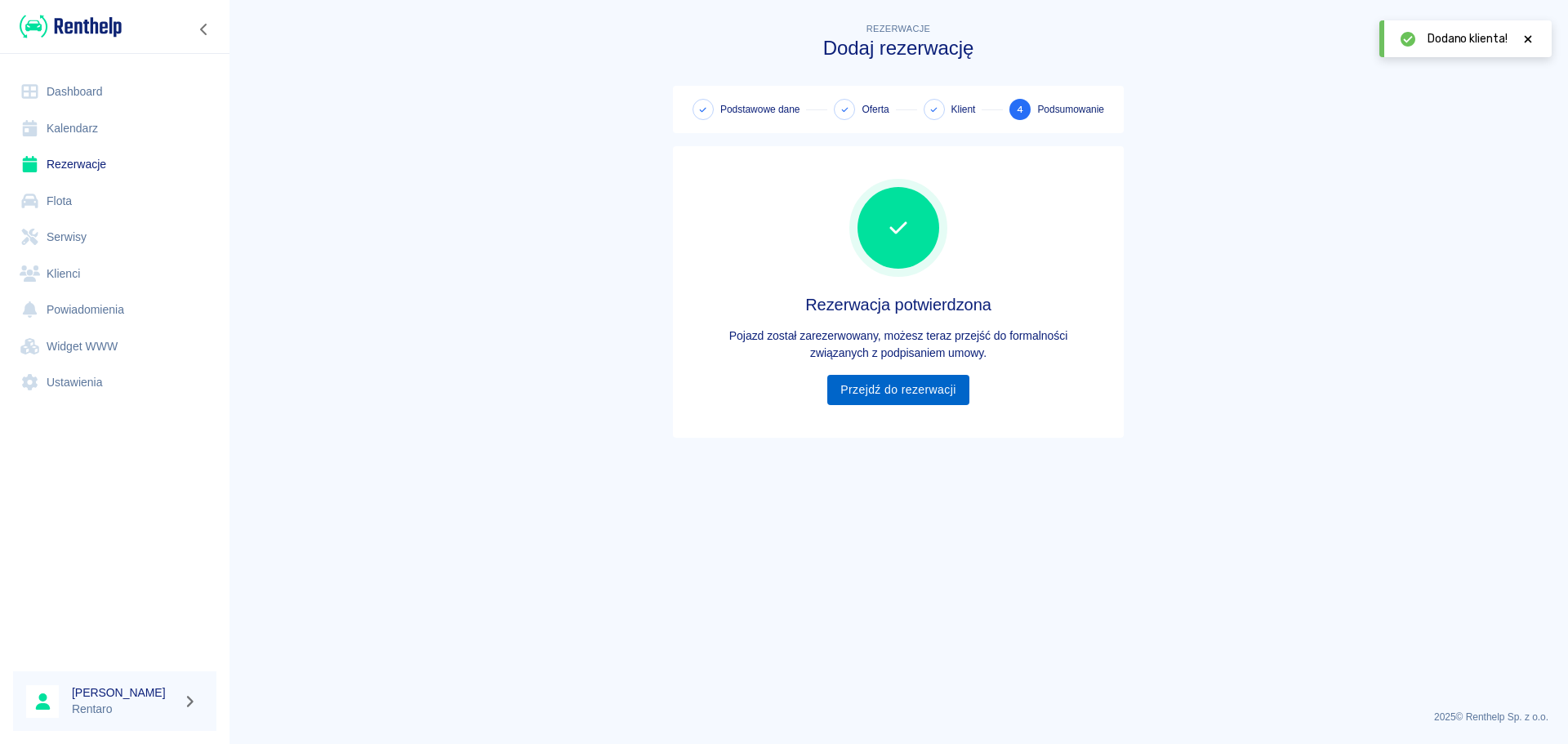
click at [855, 380] on link "Przejdź do rezerwacji" at bounding box center [897, 390] width 141 height 30
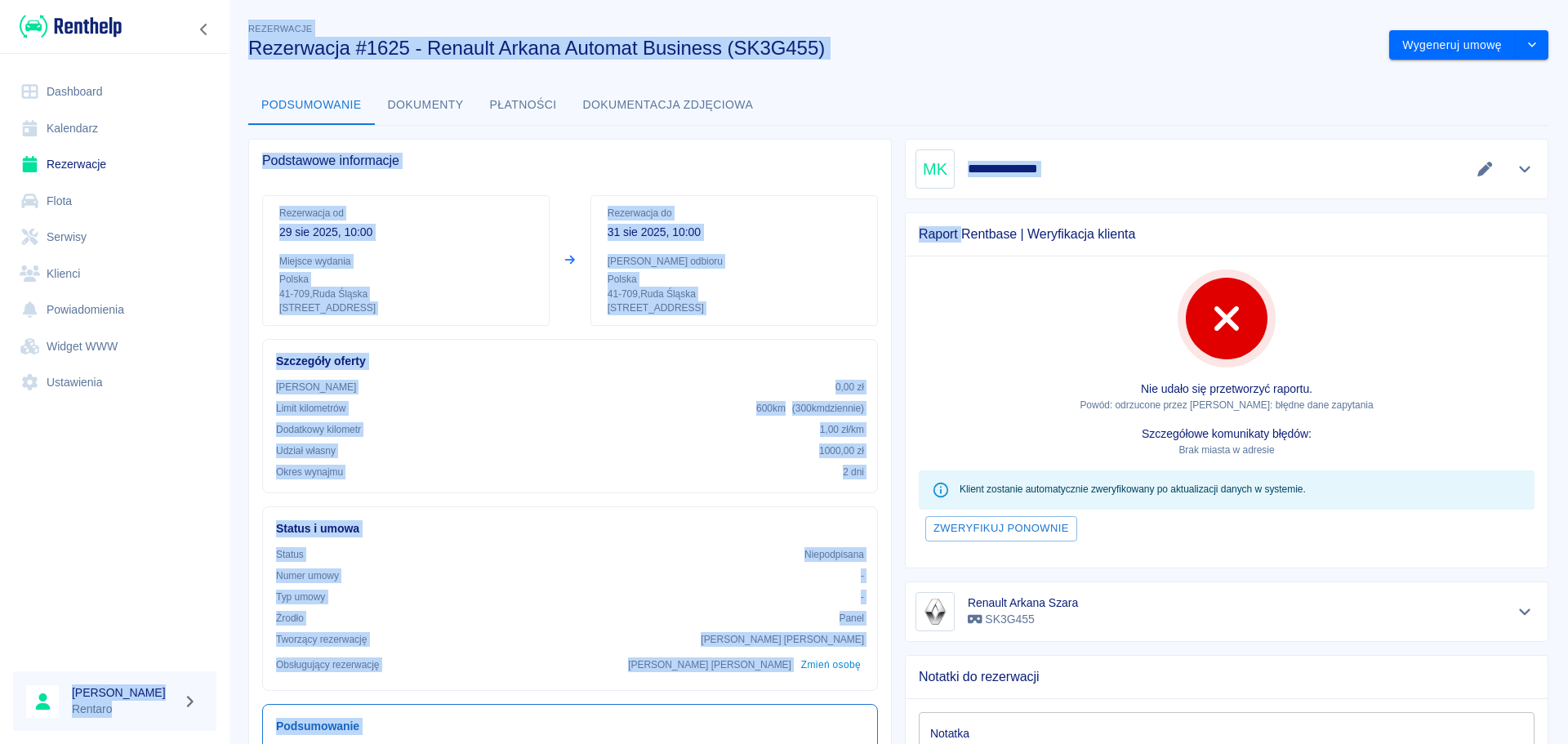
drag, startPoint x: 628, startPoint y: 217, endPoint x: 60, endPoint y: 211, distance: 568.0
click at [74, 214] on div "**********" at bounding box center [784, 372] width 1568 height 744
click at [115, 140] on link "Kalendarz" at bounding box center [115, 129] width 203 height 37
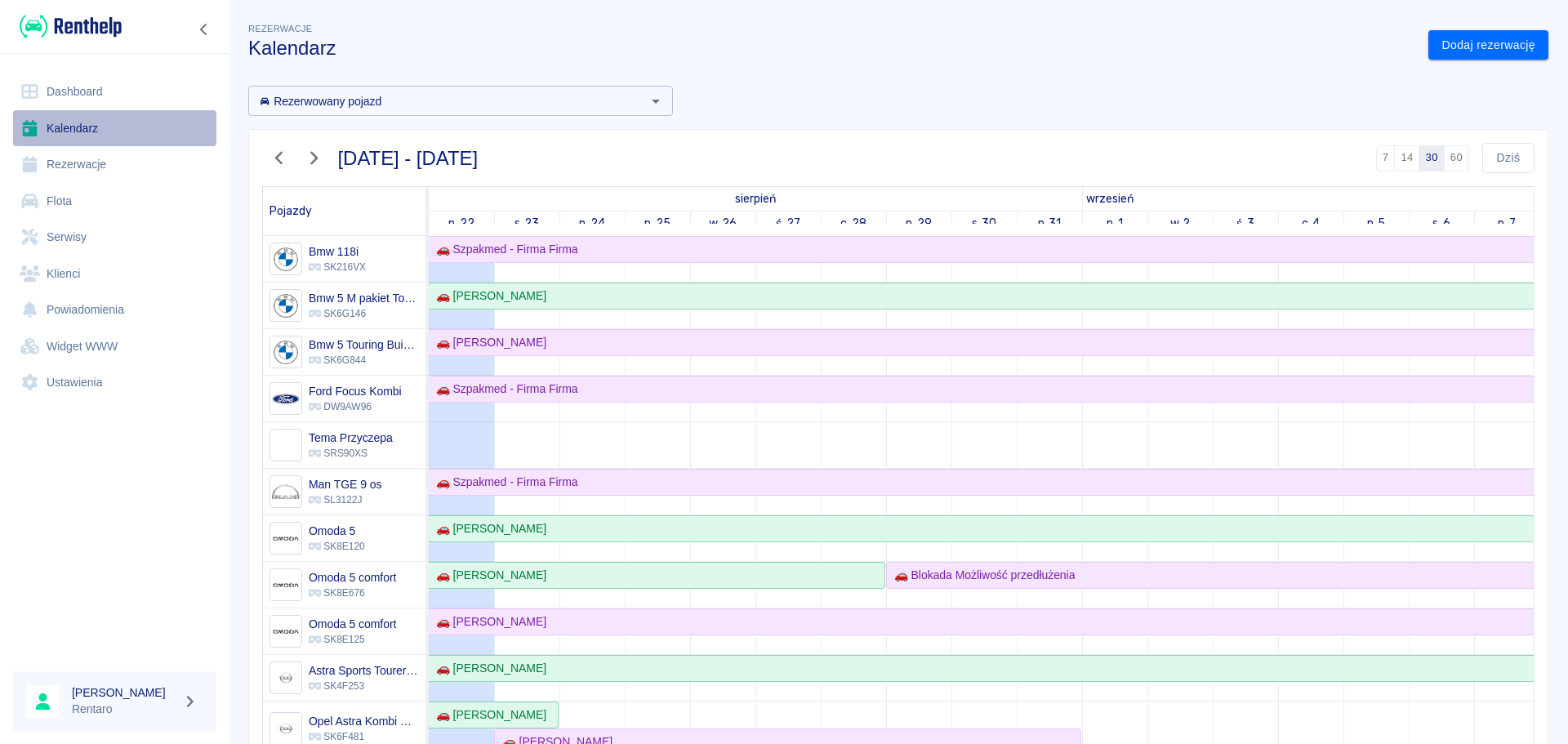
click at [115, 140] on link "Kalendarz" at bounding box center [115, 129] width 203 height 37
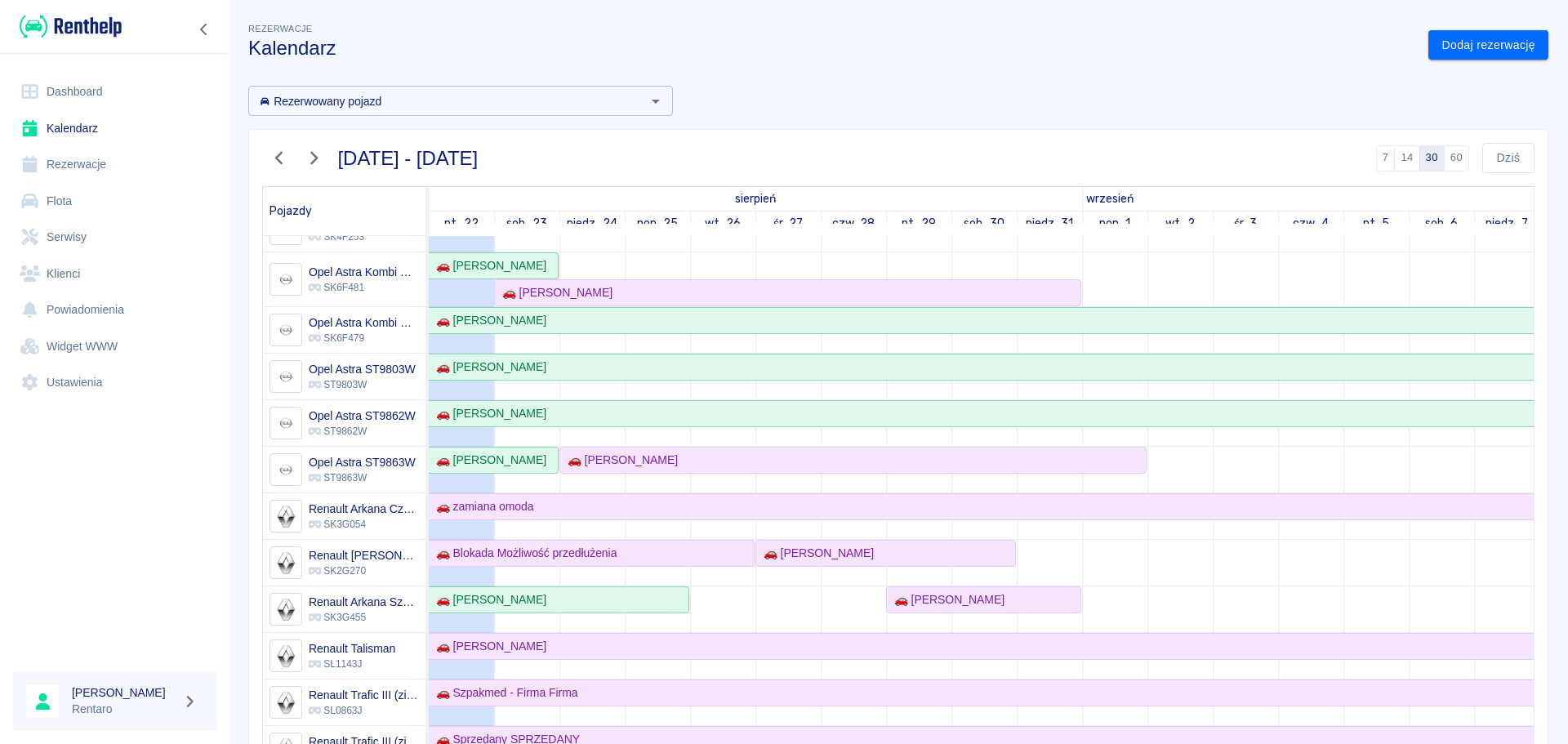
scroll to position [572, 0]
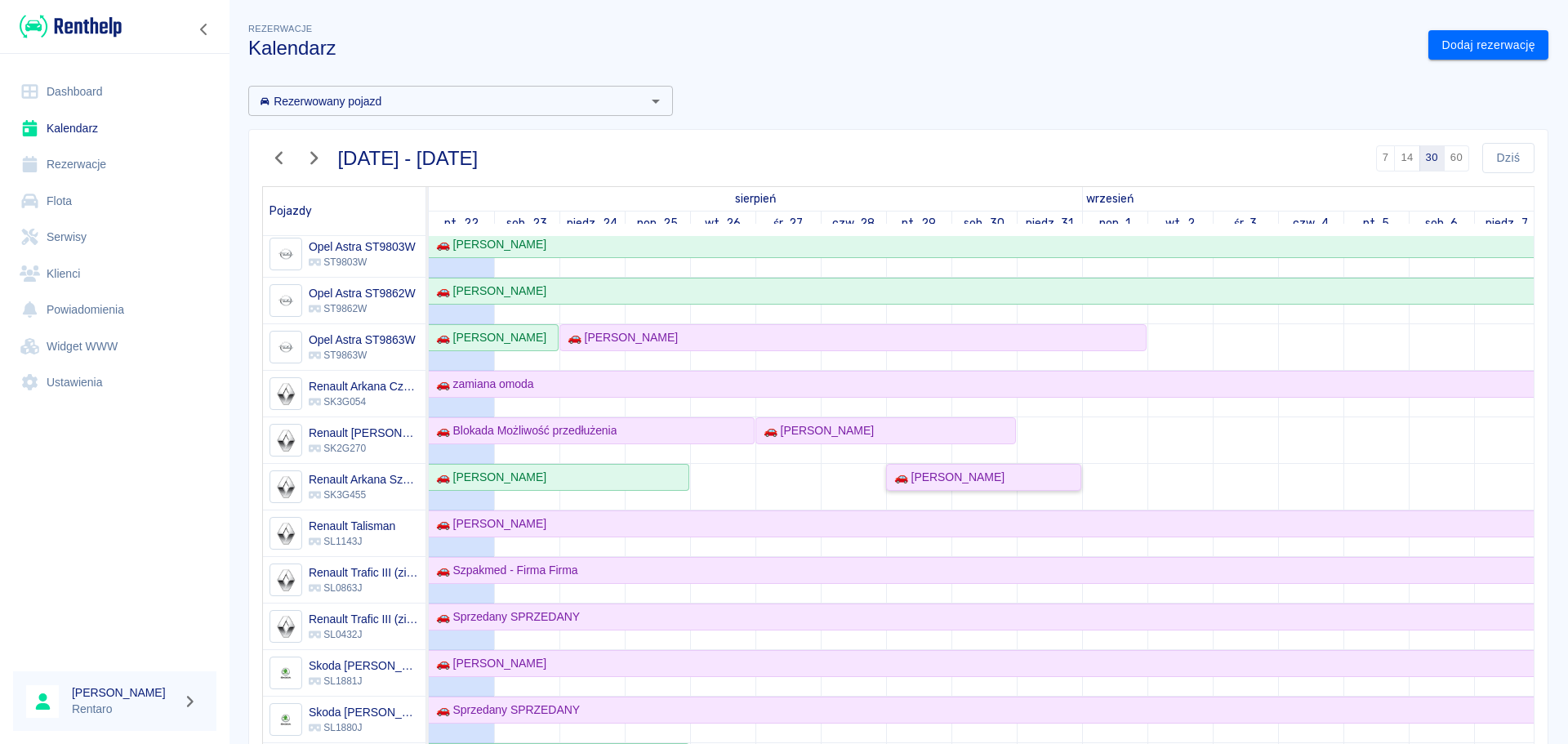
click at [1012, 479] on div "🚗 Mateusz Kopala" at bounding box center [983, 477] width 192 height 18
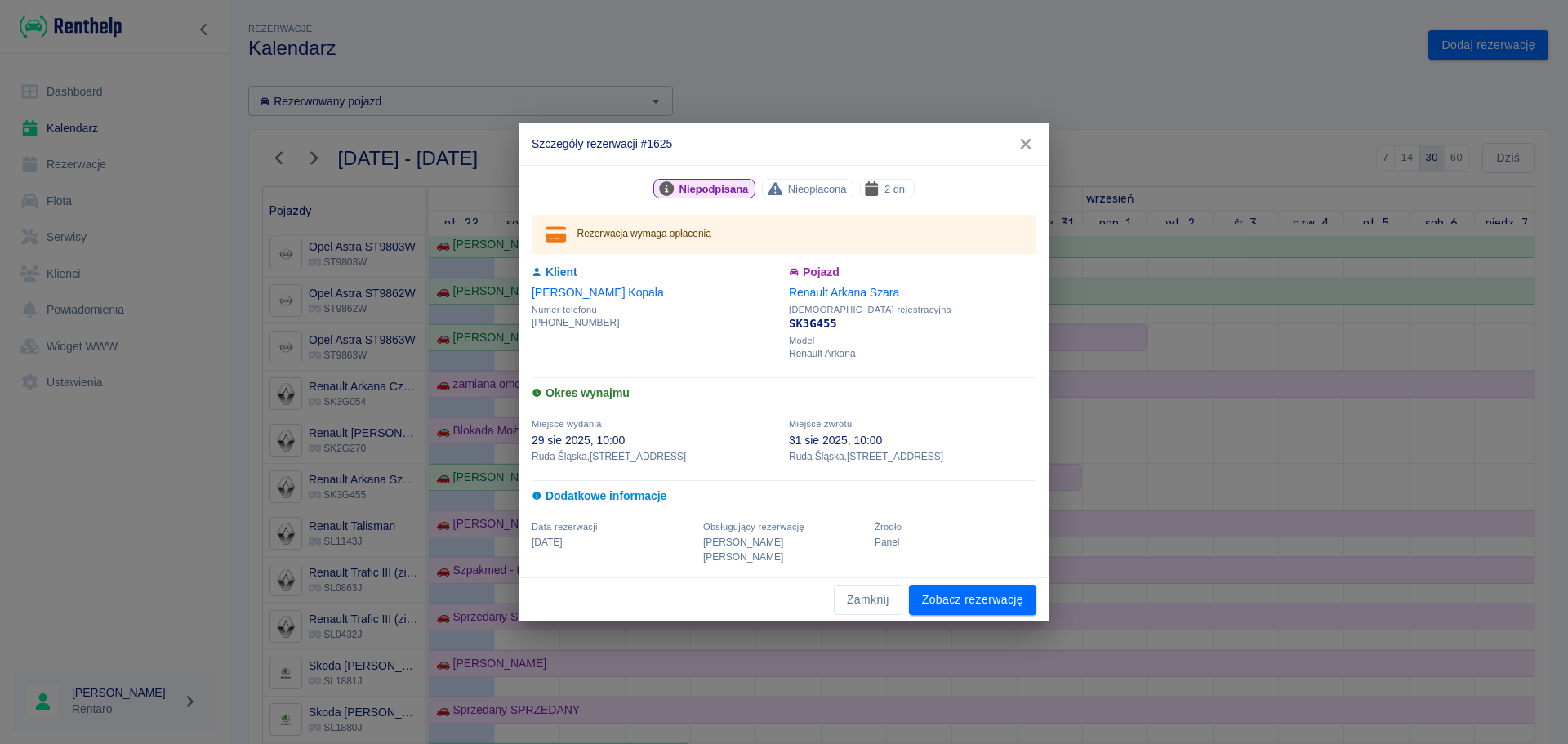
click at [1030, 153] on icon "button" at bounding box center [1025, 144] width 21 height 18
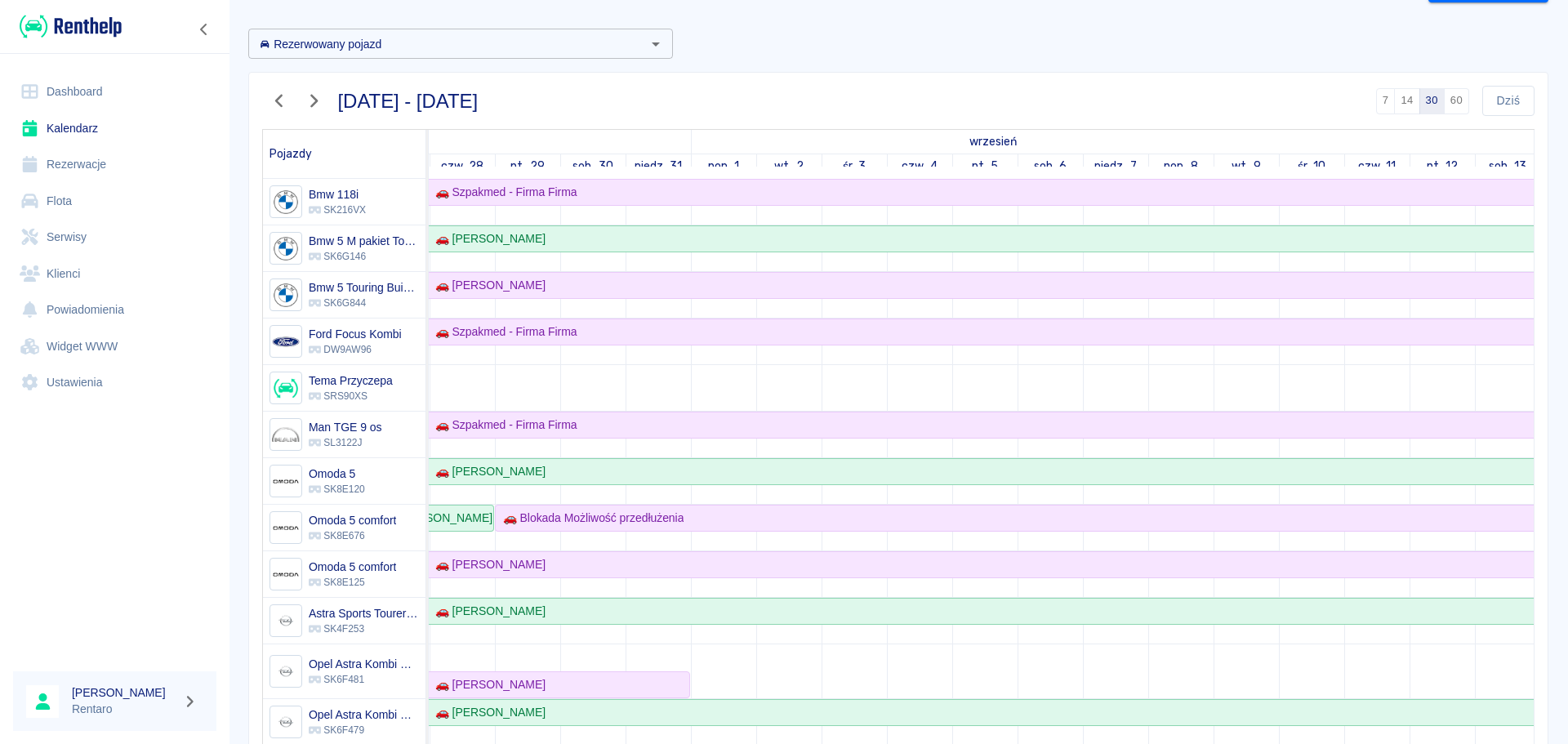
scroll to position [0, 0]
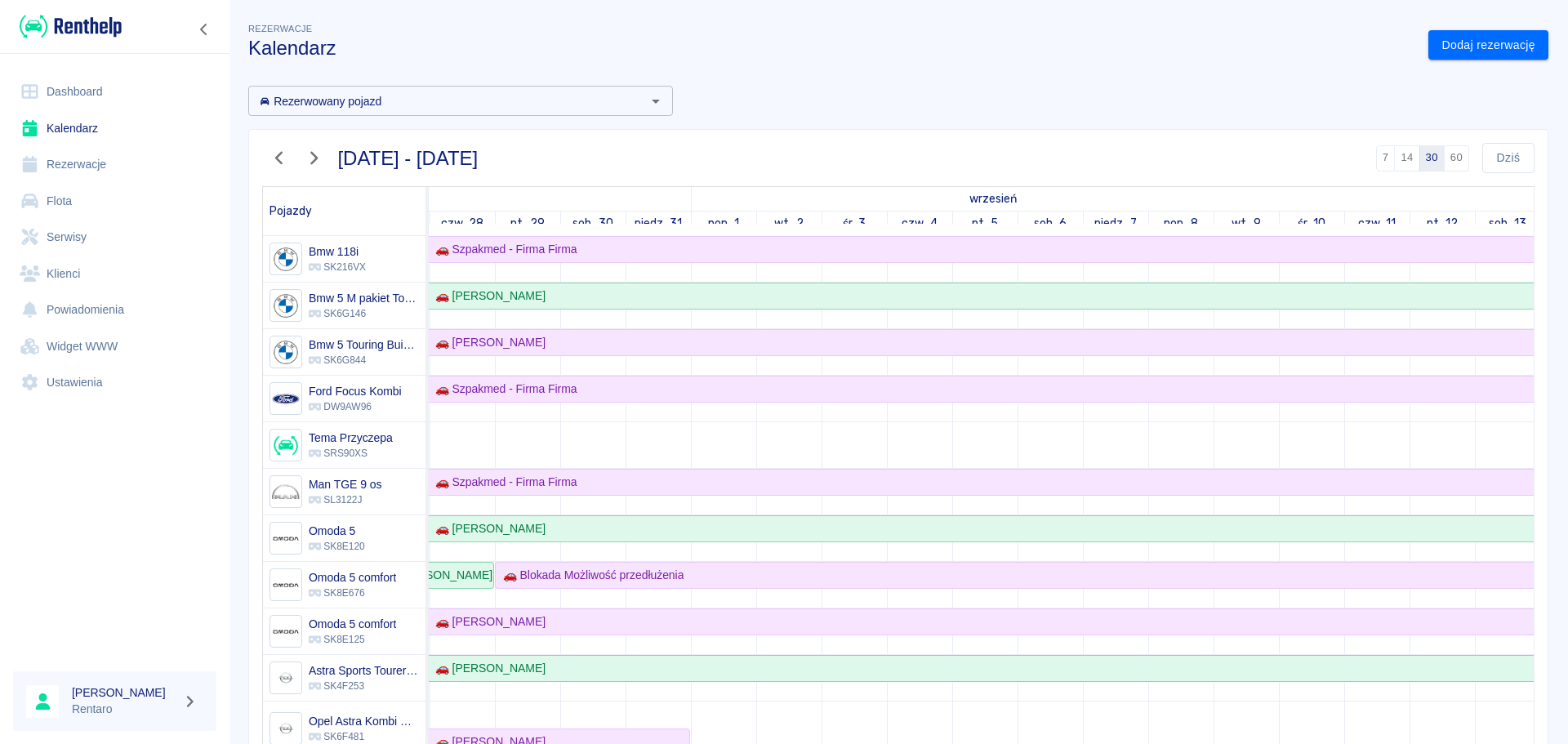
click at [313, 160] on icon "button" at bounding box center [313, 158] width 21 height 18
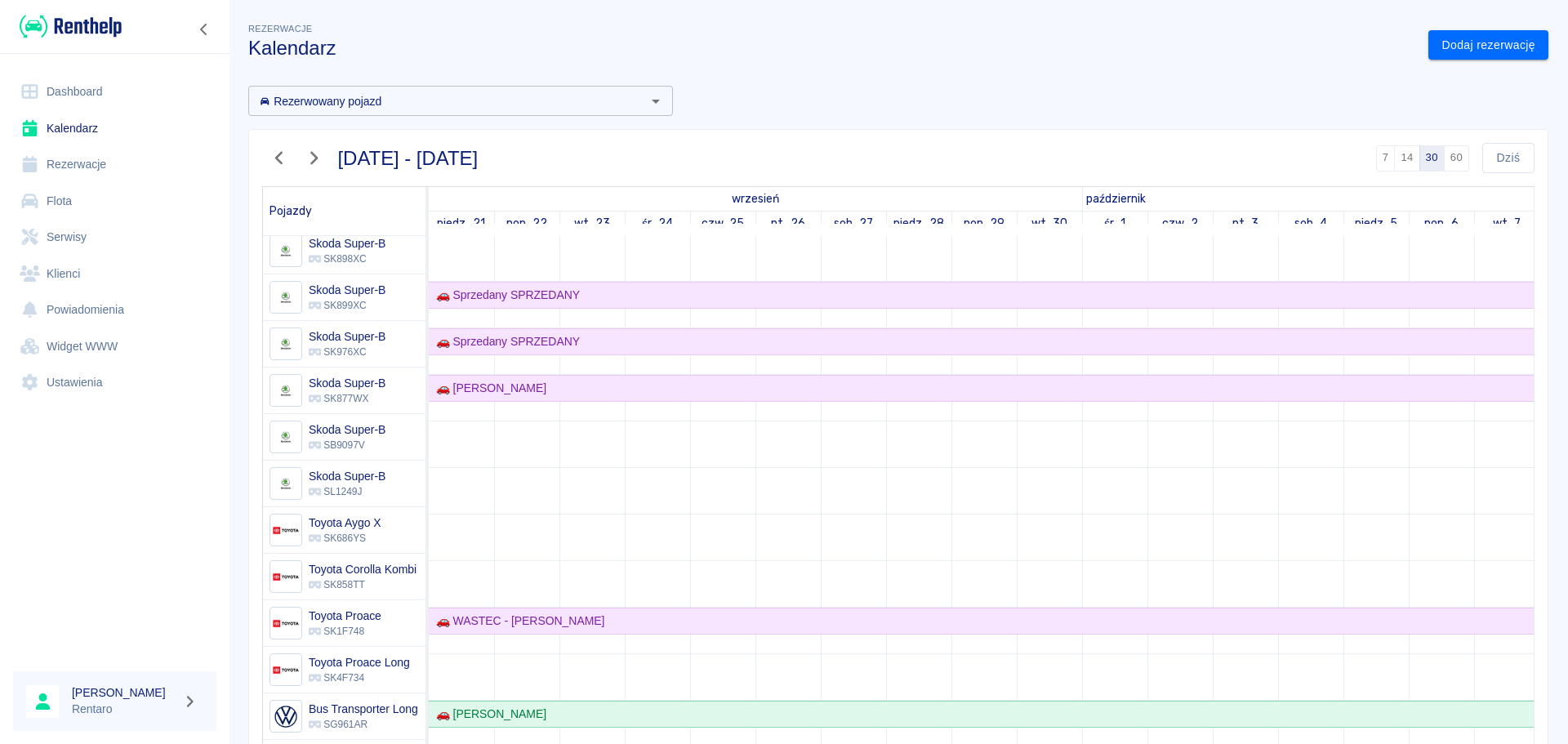
scroll to position [1259, 0]
